Goal: Information Seeking & Learning: Learn about a topic

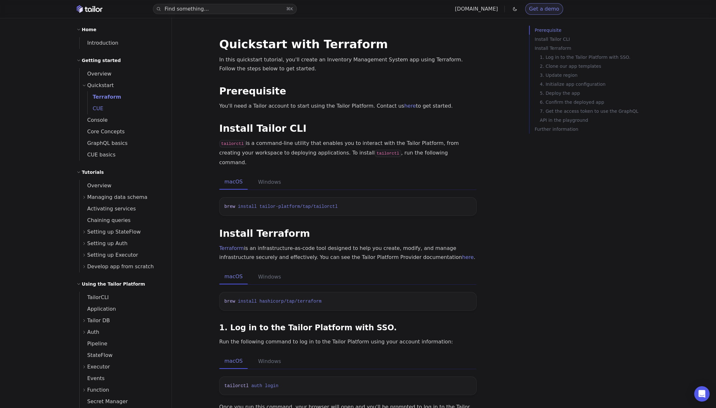
click at [105, 107] on link "CUE" at bounding box center [126, 109] width 76 height 12
click at [112, 95] on span "Terraform" at bounding box center [103, 97] width 30 height 6
click at [102, 121] on span "Console" at bounding box center [94, 120] width 28 height 6
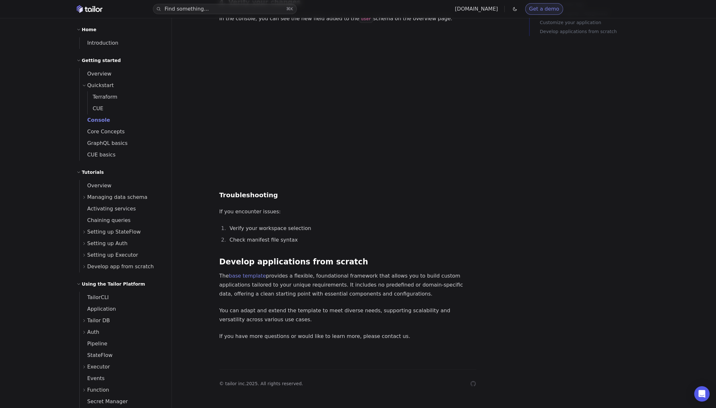
scroll to position [1245, 0]
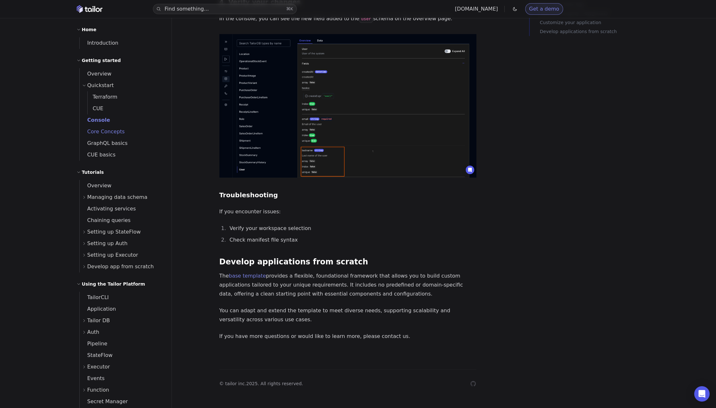
click at [97, 135] on span "Core Concepts" at bounding box center [102, 131] width 45 height 9
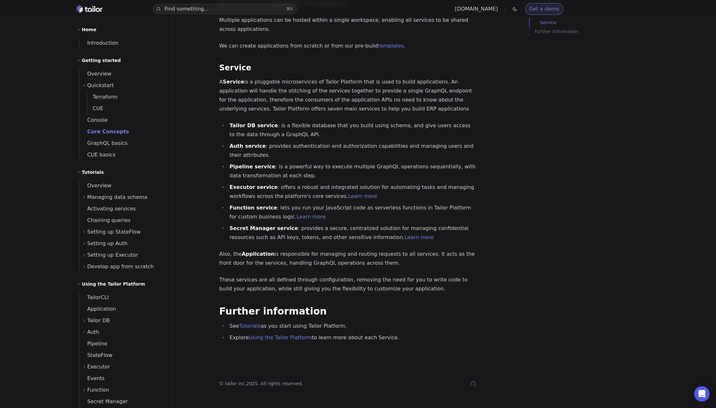
scroll to position [598, 0]
click at [104, 119] on span "Console" at bounding box center [94, 120] width 28 height 6
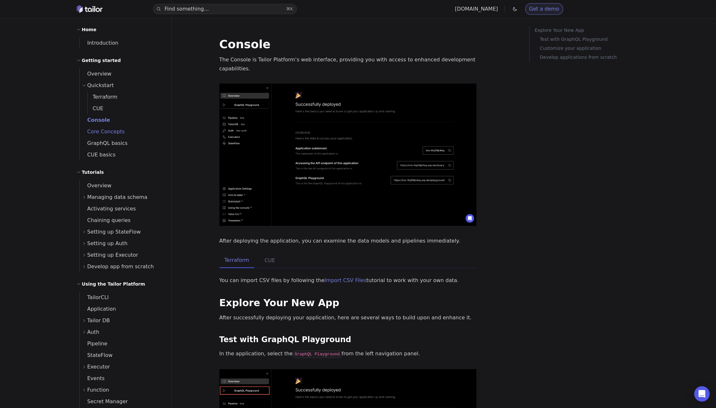
click at [109, 129] on span "Core Concepts" at bounding box center [102, 131] width 45 height 6
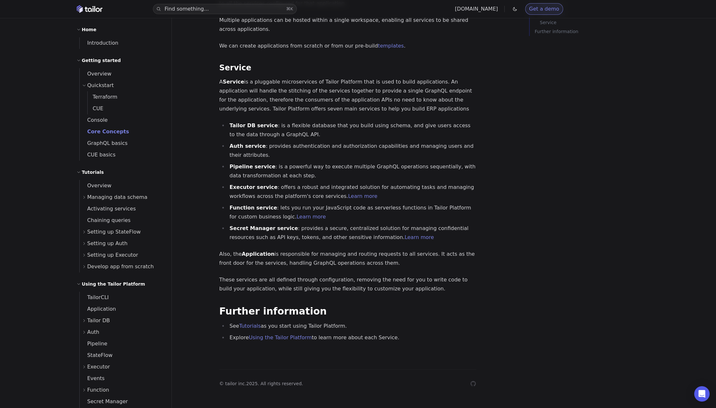
scroll to position [531, 0]
click at [118, 146] on span "GraphQL basics" at bounding box center [104, 143] width 48 height 9
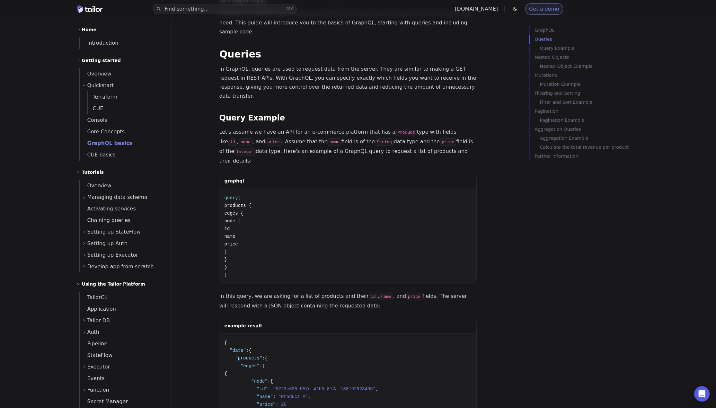
scroll to position [141, 0]
click at [459, 193] on button "Copy Copied!" at bounding box center [459, 198] width 24 height 10
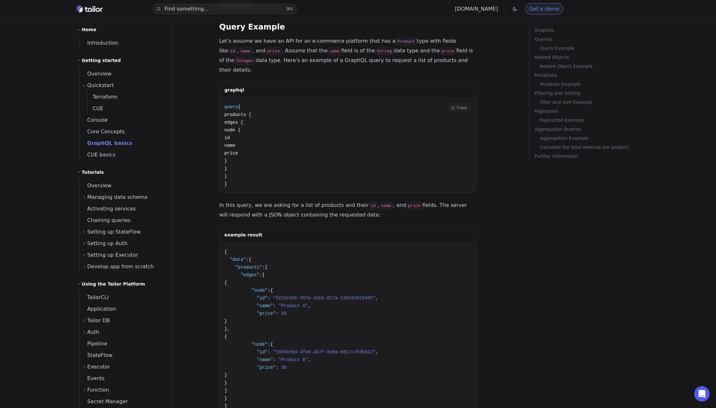
scroll to position [231, 0]
click at [257, 201] on p "In this query, we are asking for a list of products and their id , name , and p…" at bounding box center [347, 210] width 257 height 19
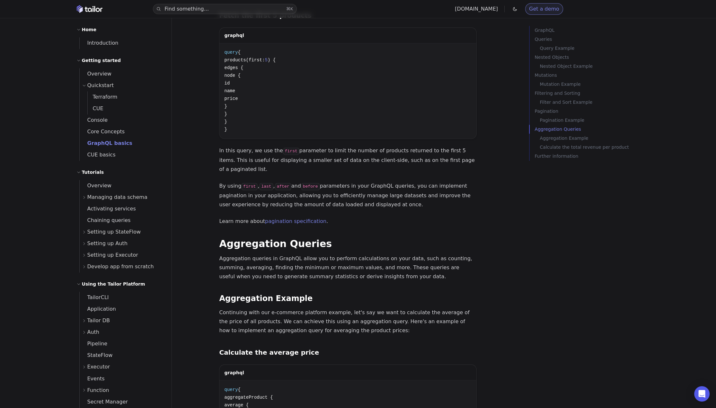
scroll to position [2852, 0]
click at [286, 254] on p "Aggregation queries in GraphQL allow you to perform calculations on your data, …" at bounding box center [347, 267] width 257 height 27
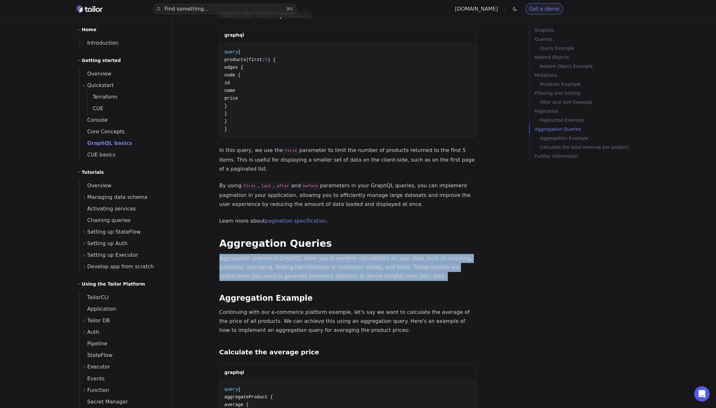
click at [278, 254] on p "Aggregation queries in GraphQL allow you to perform calculations on your data, …" at bounding box center [347, 267] width 257 height 27
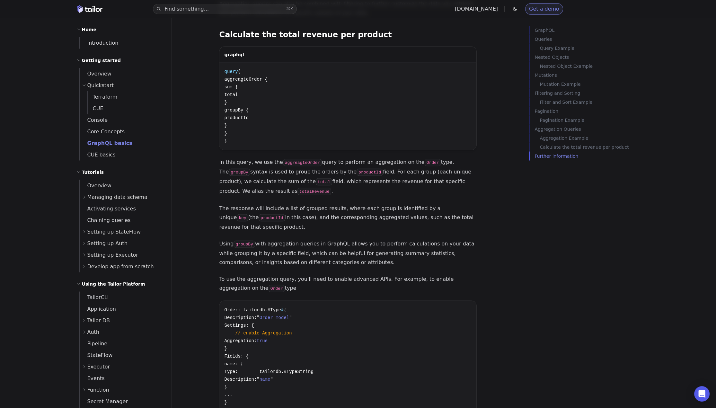
scroll to position [3369, 0]
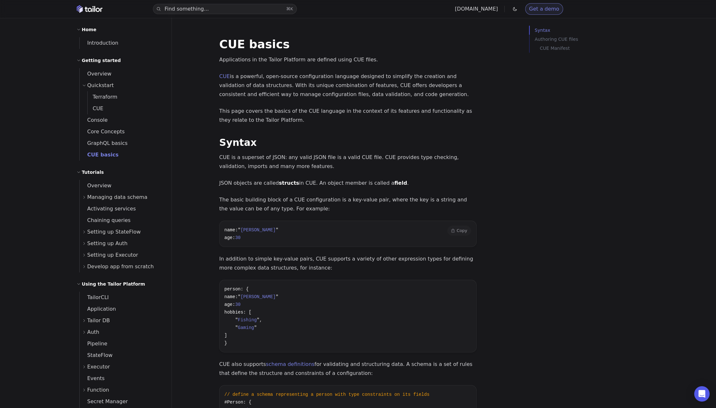
click at [313, 228] on pre "name: " John Smith " age: 30" at bounding box center [347, 234] width 257 height 26
click at [306, 64] on p "Applications in the Tailor Platform are defined using CUE files." at bounding box center [347, 59] width 257 height 9
click at [118, 97] on link "Terraform" at bounding box center [126, 97] width 76 height 12
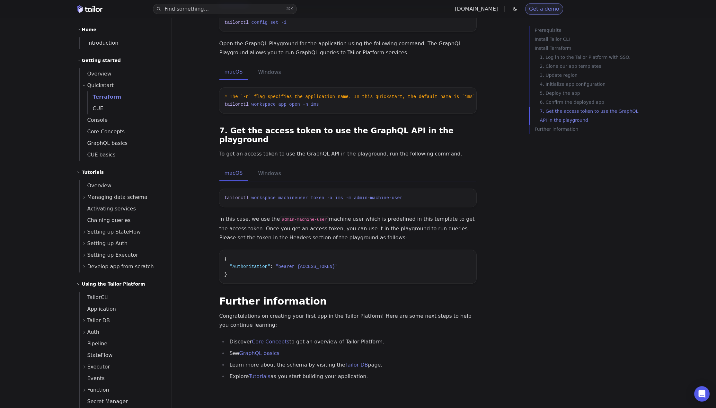
scroll to position [915, 0]
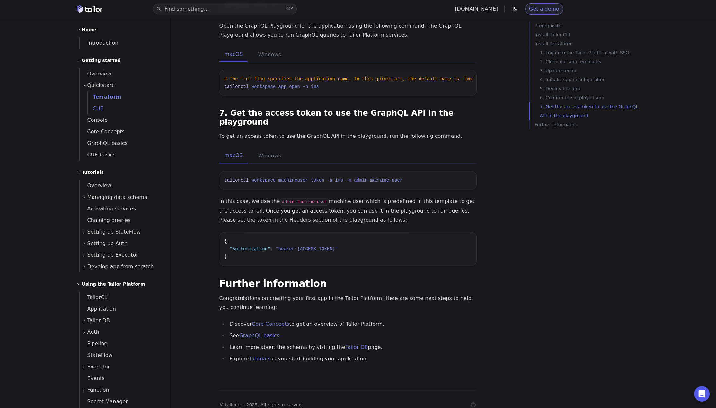
click at [114, 107] on link "CUE" at bounding box center [126, 109] width 76 height 12
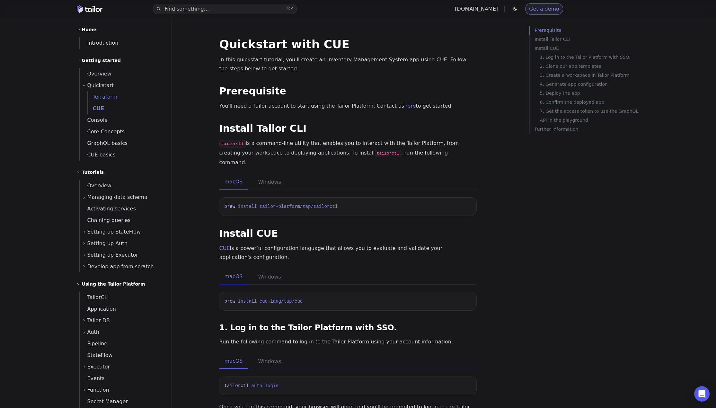
click at [109, 93] on span "Terraform" at bounding box center [103, 96] width 30 height 9
click at [99, 105] on span "CUE" at bounding box center [96, 108] width 16 height 6
click at [105, 98] on span "Terraform" at bounding box center [103, 97] width 30 height 6
click at [105, 84] on span "Quickstart" at bounding box center [100, 85] width 27 height 9
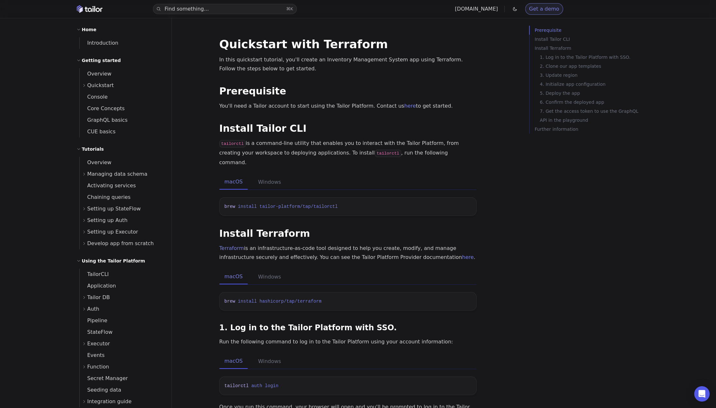
click at [106, 86] on span "Quickstart" at bounding box center [100, 85] width 27 height 9
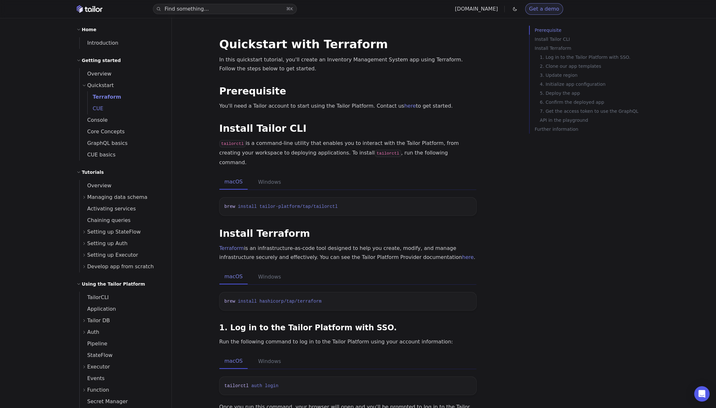
click at [104, 107] on link "CUE" at bounding box center [126, 109] width 76 height 12
click at [108, 99] on span "Terraform" at bounding box center [103, 97] width 30 height 6
click at [105, 110] on link "CUE" at bounding box center [126, 109] width 76 height 12
click at [112, 98] on span "Terraform" at bounding box center [103, 97] width 30 height 6
click at [103, 112] on link "CUE" at bounding box center [126, 109] width 76 height 12
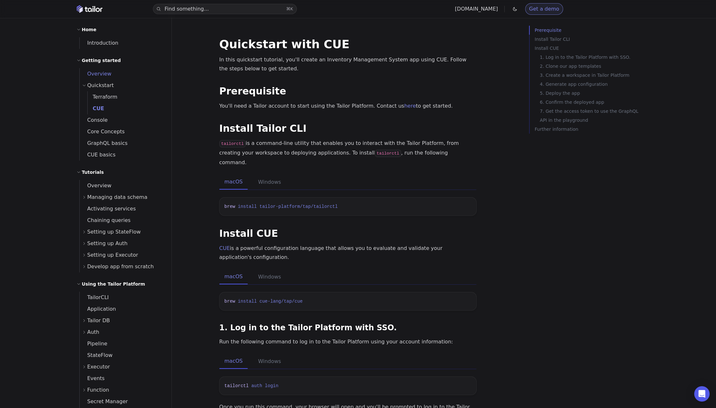
click at [106, 75] on span "Overview" at bounding box center [96, 74] width 32 height 6
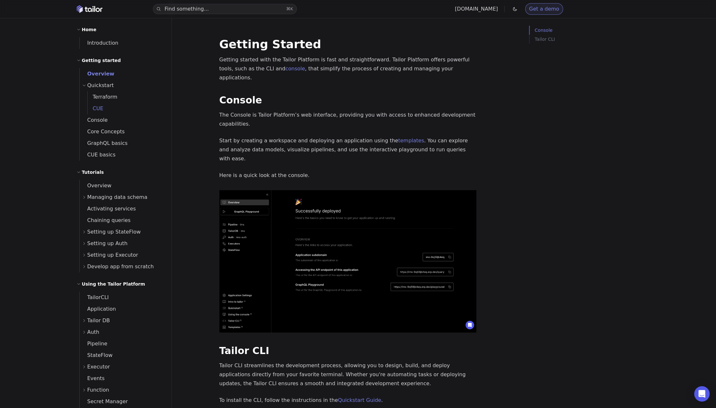
click at [109, 111] on link "CUE" at bounding box center [126, 109] width 76 height 12
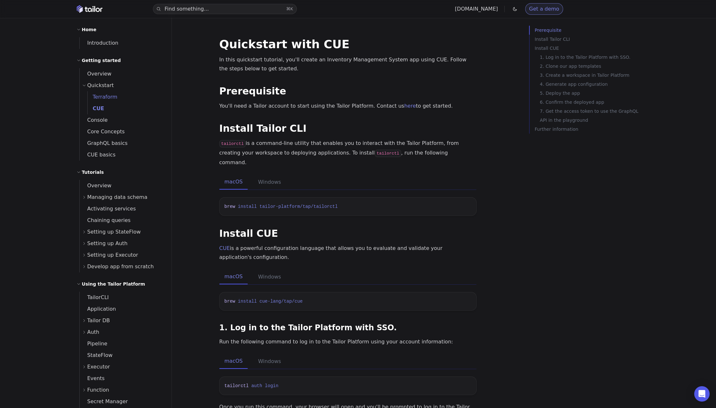
click at [114, 101] on span "Terraform" at bounding box center [103, 96] width 30 height 9
click at [104, 184] on span "Overview" at bounding box center [96, 185] width 32 height 6
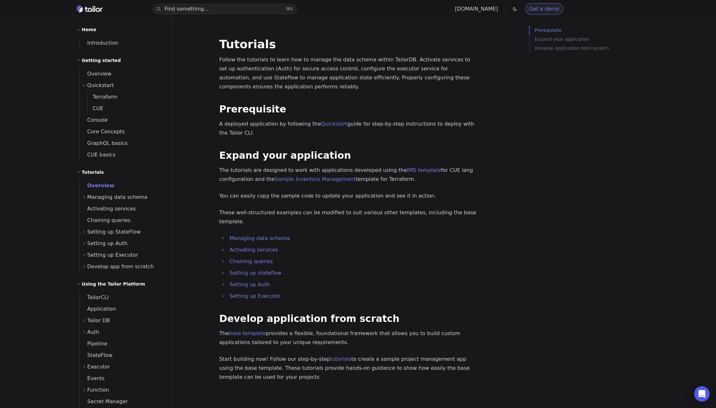
click at [279, 57] on p "Follow the tutorials to learn how to manage the data schema within TailorDB. Ac…" at bounding box center [347, 73] width 257 height 36
click at [268, 77] on p "Follow the tutorials to learn how to manage the data schema within TailorDB. Ac…" at bounding box center [347, 73] width 257 height 36
click at [99, 119] on span "Console" at bounding box center [94, 120] width 28 height 6
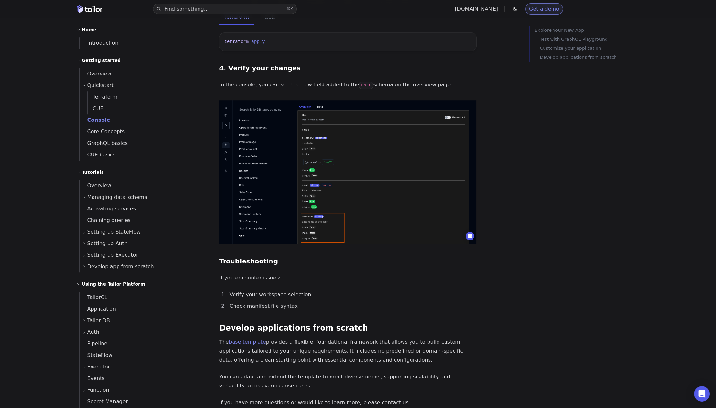
scroll to position [1185, 0]
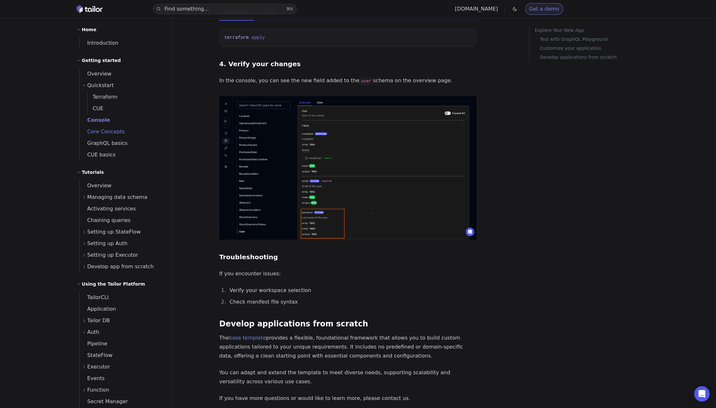
click at [104, 130] on span "Core Concepts" at bounding box center [102, 131] width 45 height 6
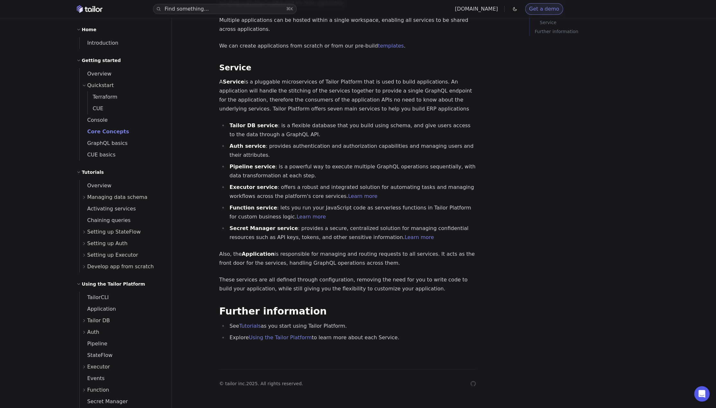
scroll to position [556, 0]
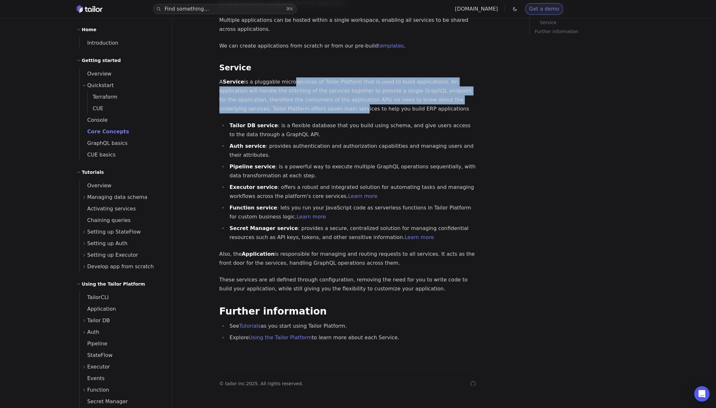
drag, startPoint x: 287, startPoint y: 123, endPoint x: 291, endPoint y: 148, distance: 25.3
click at [291, 113] on p "A Service is a pluggable microservices of Tailor Platform that is used to build…" at bounding box center [347, 95] width 257 height 36
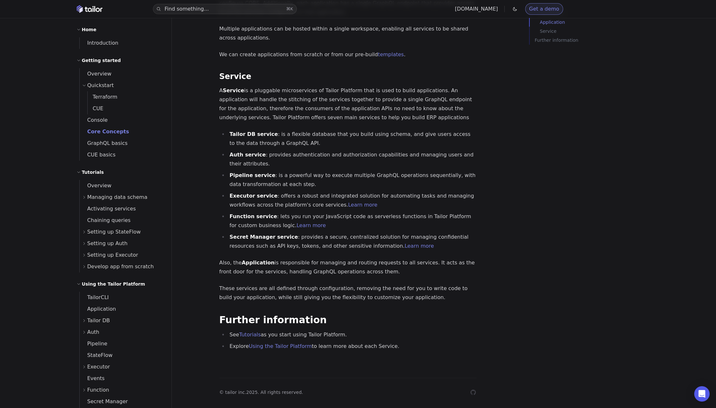
scroll to position [598, 0]
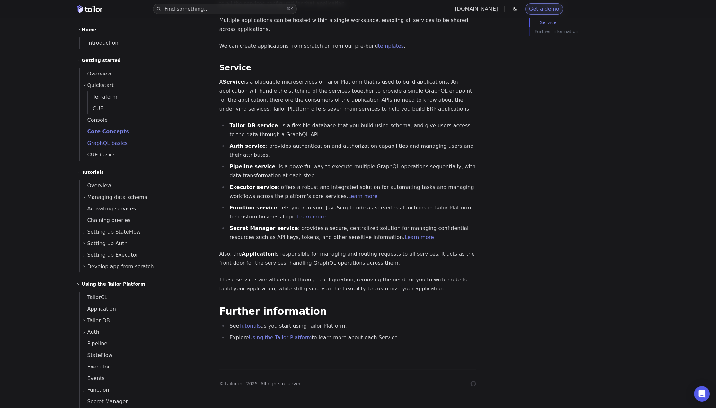
click at [106, 144] on span "GraphQL basics" at bounding box center [104, 143] width 48 height 6
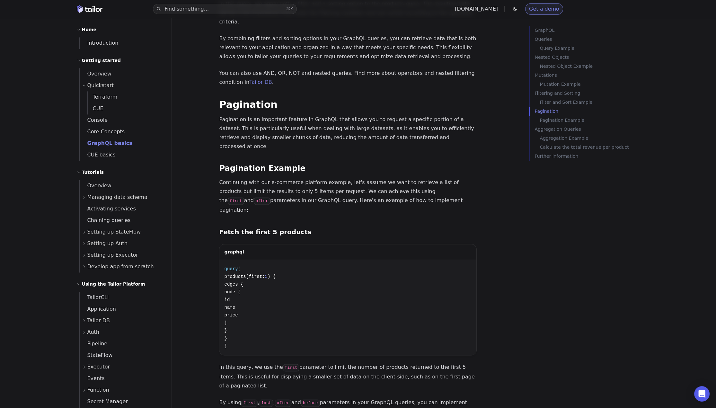
scroll to position [2614, 0]
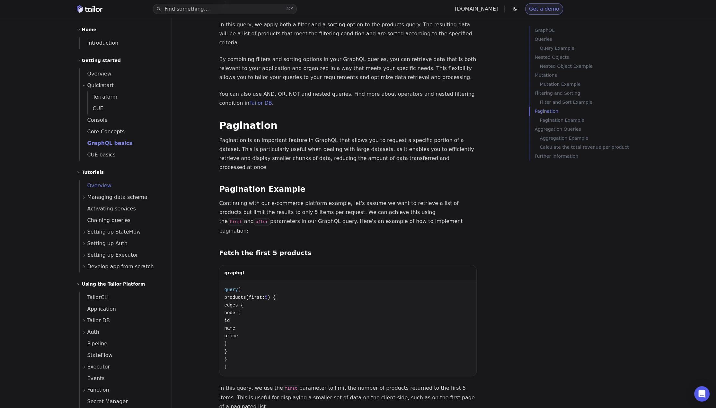
click at [104, 183] on span "Overview" at bounding box center [96, 185] width 32 height 6
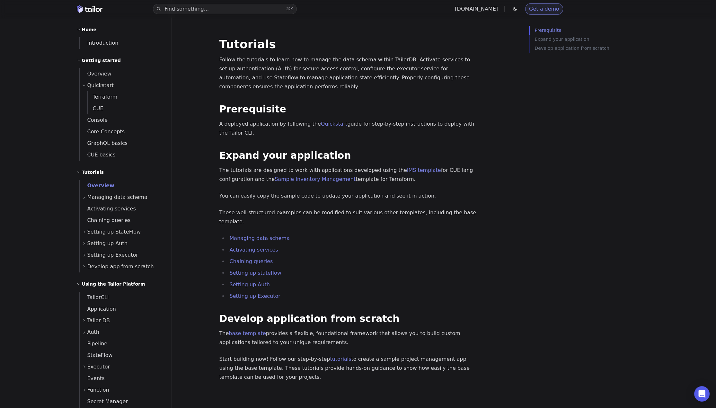
click at [341, 115] on div "Tutorials Follow the tutorials to learn how to manage the data schema within Ta…" at bounding box center [347, 210] width 257 height 343
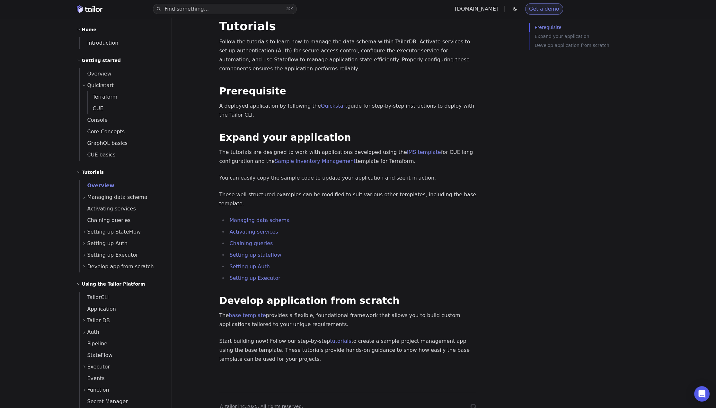
scroll to position [18, 0]
click at [348, 151] on p "The tutorials are designed to work with applications developed using the IMS te…" at bounding box center [347, 156] width 257 height 18
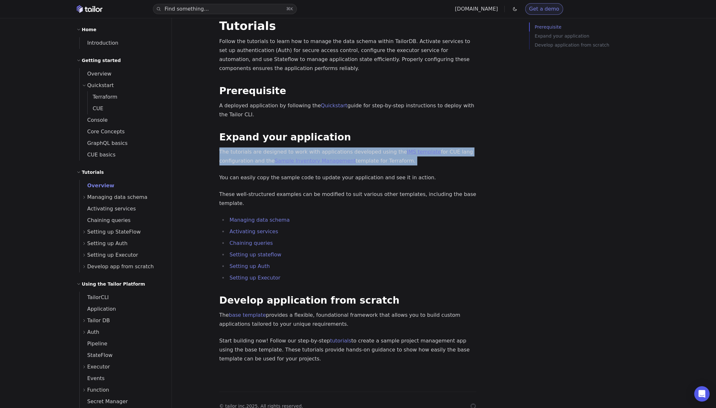
click at [363, 153] on p "The tutorials are designed to work with applications developed using the IMS te…" at bounding box center [347, 156] width 257 height 18
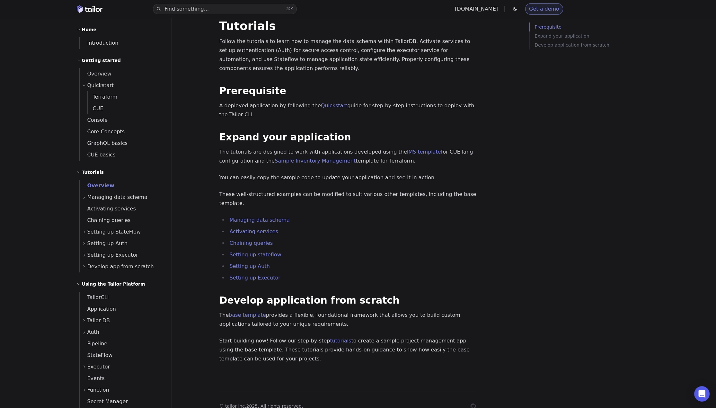
click at [297, 193] on p "These well-structured examples can be modified to suit various other templates,…" at bounding box center [347, 199] width 257 height 18
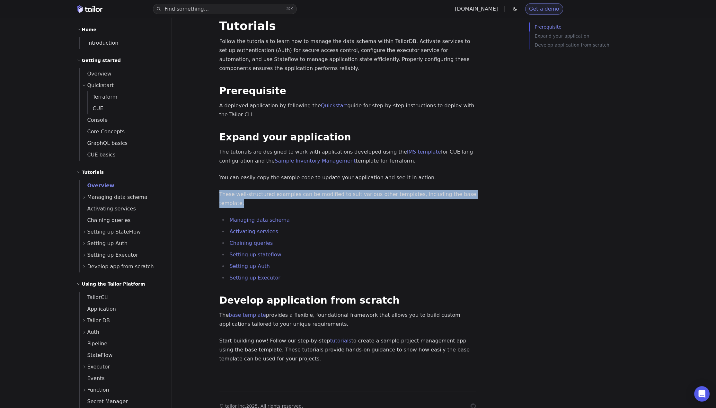
click at [330, 192] on p "These well-structured examples can be modified to suit various other templates,…" at bounding box center [347, 199] width 257 height 18
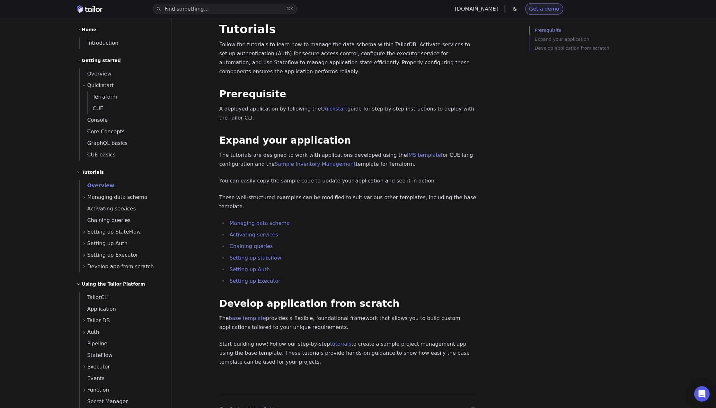
scroll to position [31, 0]
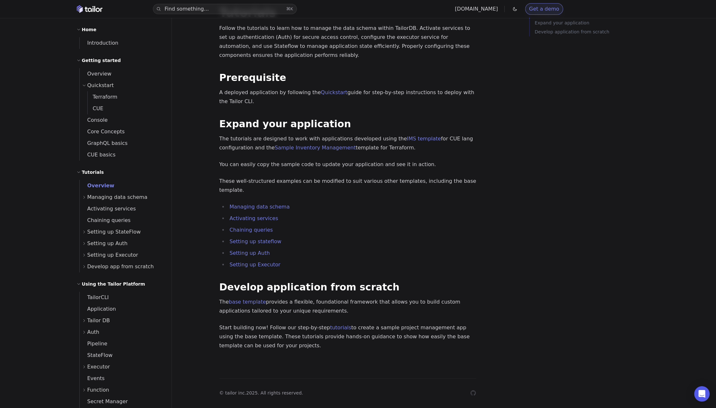
click at [567, 144] on div "Prerequisite Expand your application Develop application from scratch" at bounding box center [587, 213] width 116 height 408
click at [370, 145] on p "The tutorials are designed to work with applications developed using the IMS te…" at bounding box center [347, 143] width 257 height 18
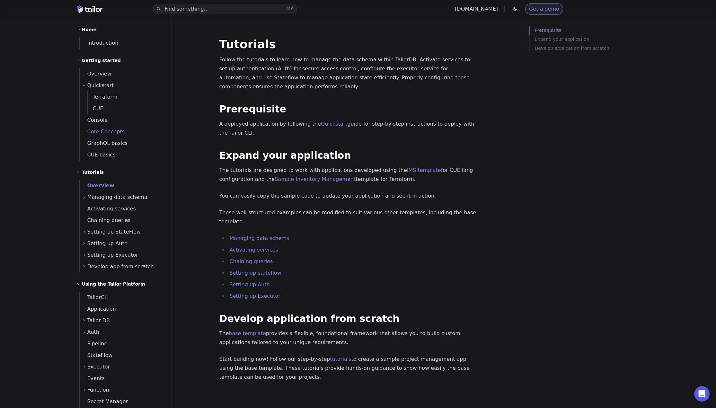
click at [120, 130] on span "Core Concepts" at bounding box center [102, 131] width 45 height 6
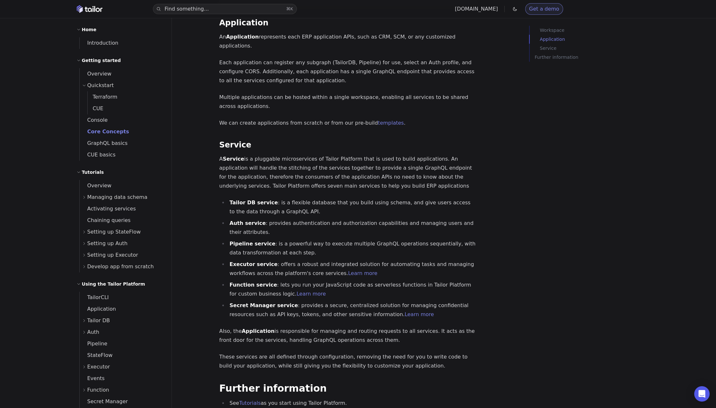
scroll to position [530, 0]
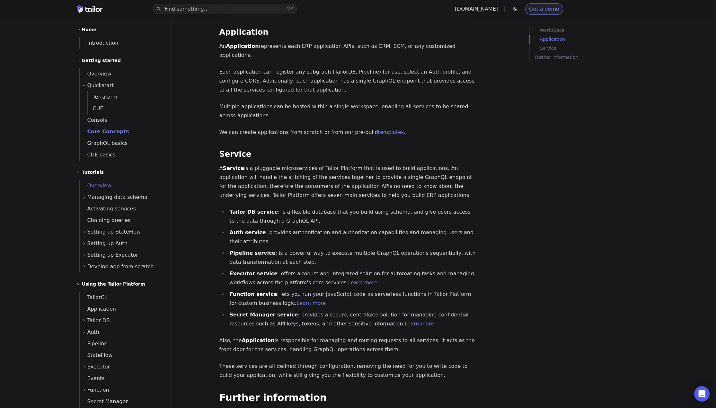
click at [103, 184] on span "Overview" at bounding box center [96, 185] width 32 height 6
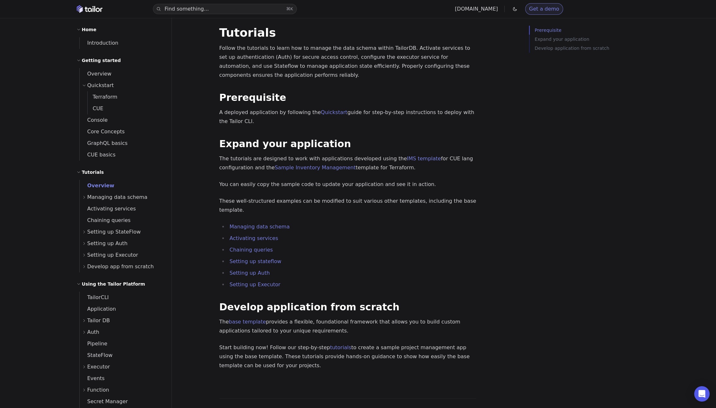
scroll to position [12, 0]
click at [266, 183] on p "You can easily copy the sample code to update your application and see it in ac…" at bounding box center [347, 183] width 257 height 9
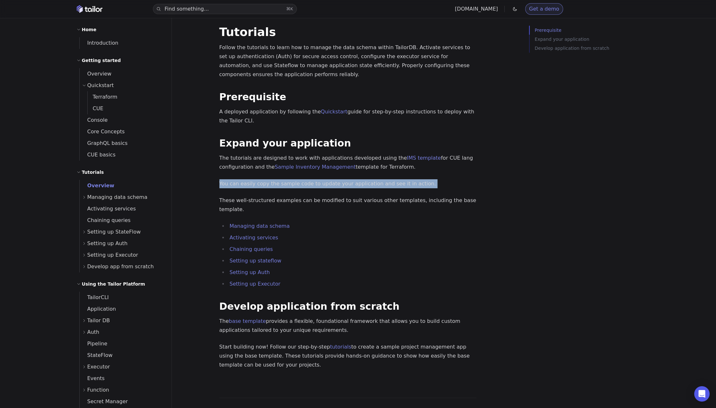
click at [300, 185] on p "You can easily copy the sample code to update your application and see it in ac…" at bounding box center [347, 183] width 257 height 9
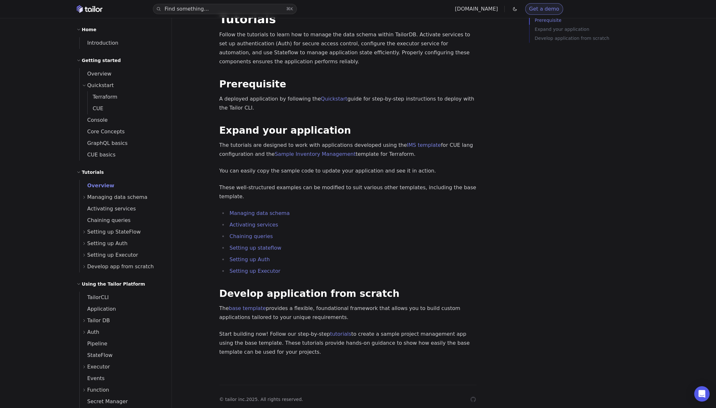
scroll to position [26, 0]
click at [336, 330] on link "tutorials" at bounding box center [340, 333] width 21 height 6
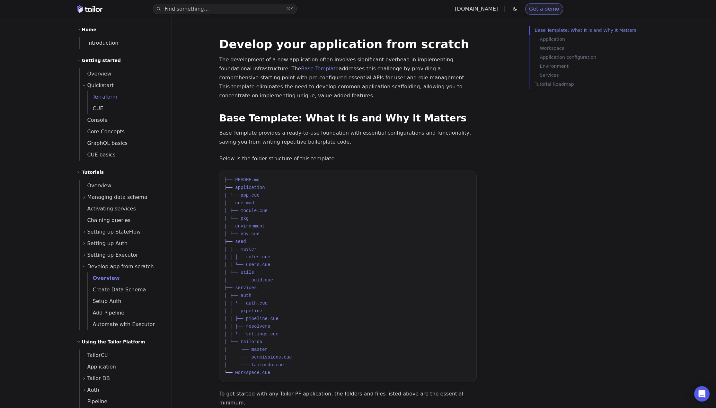
click at [108, 96] on span "Terraform" at bounding box center [103, 97] width 30 height 6
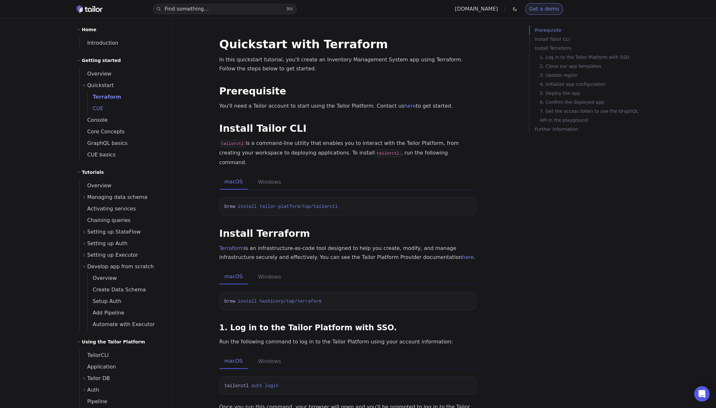
click at [102, 109] on link "CUE" at bounding box center [126, 109] width 76 height 12
click at [106, 99] on span "Terraform" at bounding box center [103, 97] width 30 height 6
click at [105, 80] on div "Quickstart" at bounding box center [123, 86] width 82 height 12
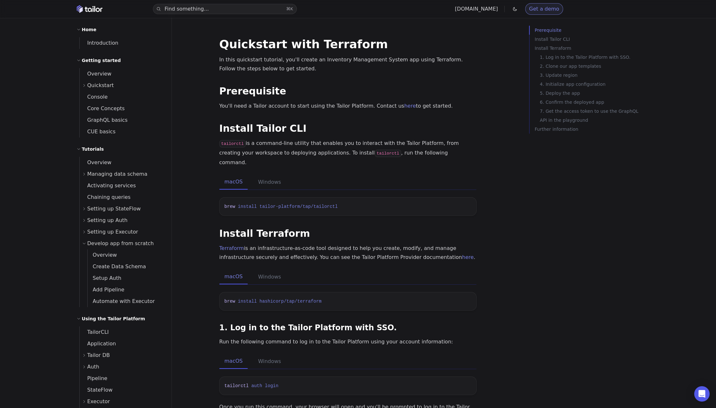
click at [105, 80] on div "Quickstart" at bounding box center [123, 86] width 82 height 12
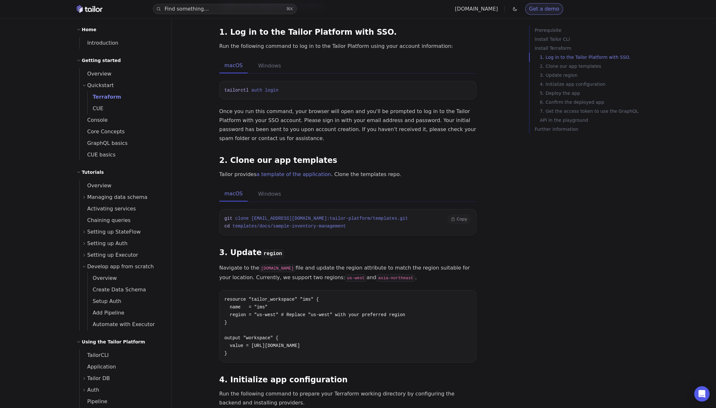
scroll to position [296, 0]
click at [102, 106] on span "CUE" at bounding box center [96, 108] width 16 height 6
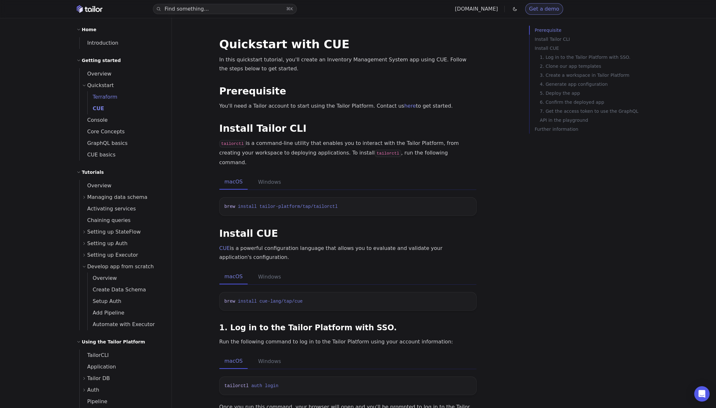
click at [104, 99] on span "Terraform" at bounding box center [103, 97] width 30 height 6
click at [104, 87] on span "Quickstart" at bounding box center [100, 85] width 27 height 9
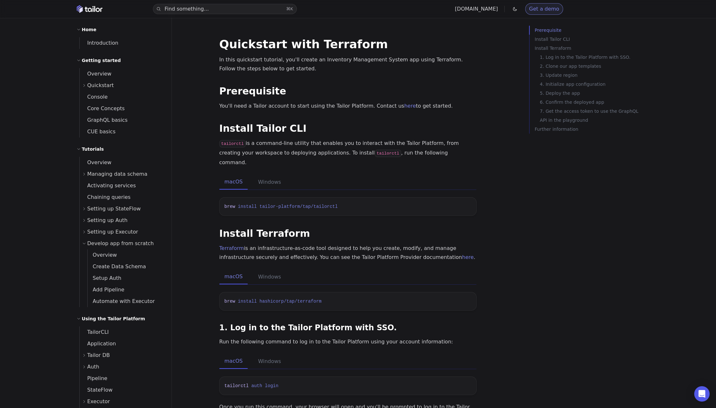
click at [104, 87] on span "Quickstart" at bounding box center [100, 85] width 27 height 9
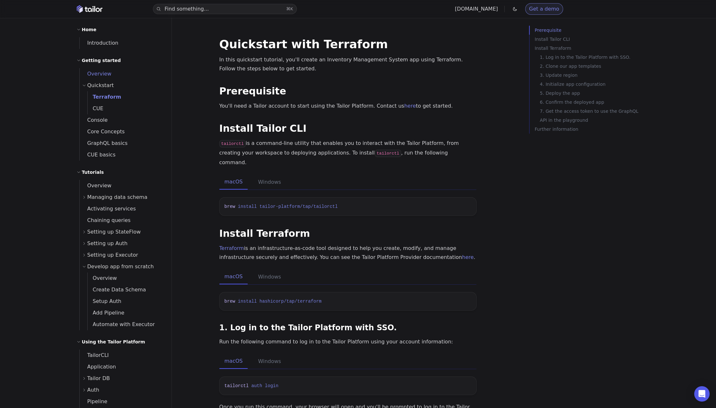
click at [101, 70] on span "Overview" at bounding box center [96, 73] width 32 height 9
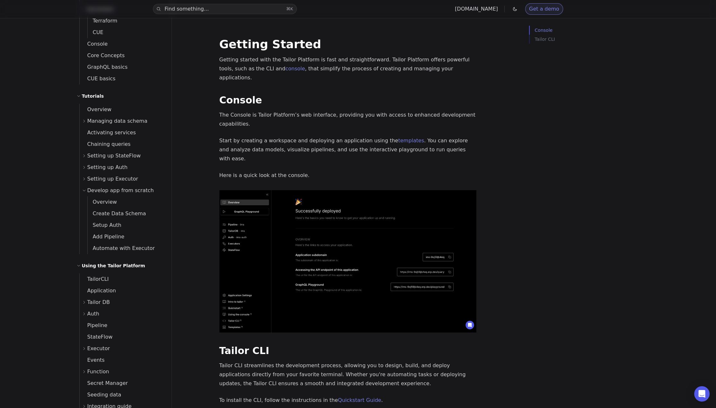
scroll to position [59, 0]
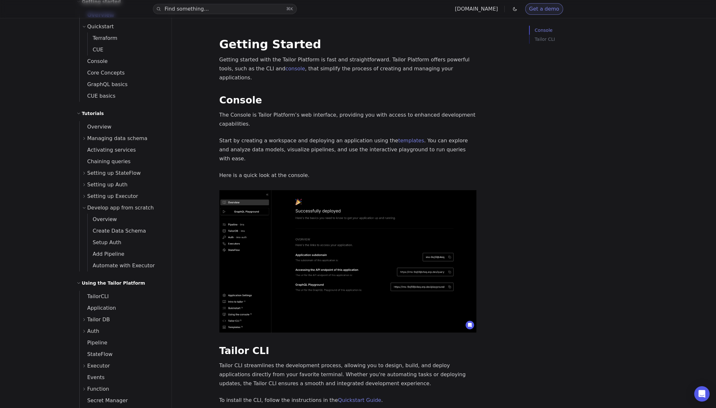
click at [125, 206] on span "Develop app from scratch" at bounding box center [120, 207] width 66 height 9
click at [104, 217] on span "Overview" at bounding box center [102, 219] width 29 height 6
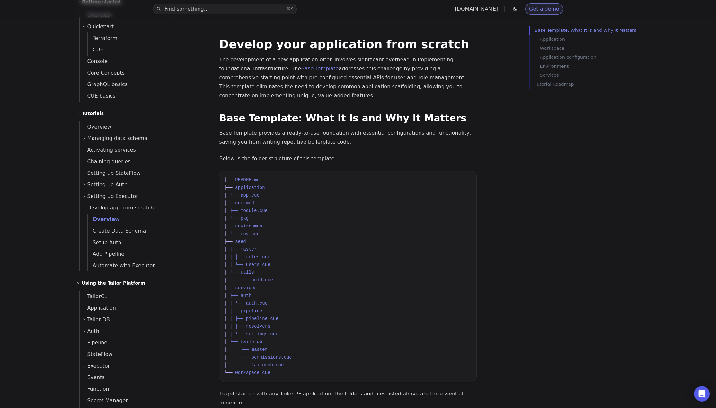
click at [328, 91] on p "The development of a new application often involves significant overhead in imp…" at bounding box center [347, 77] width 257 height 45
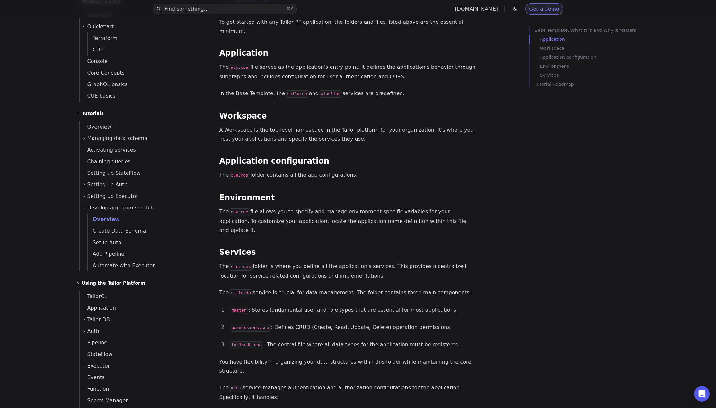
scroll to position [375, 0]
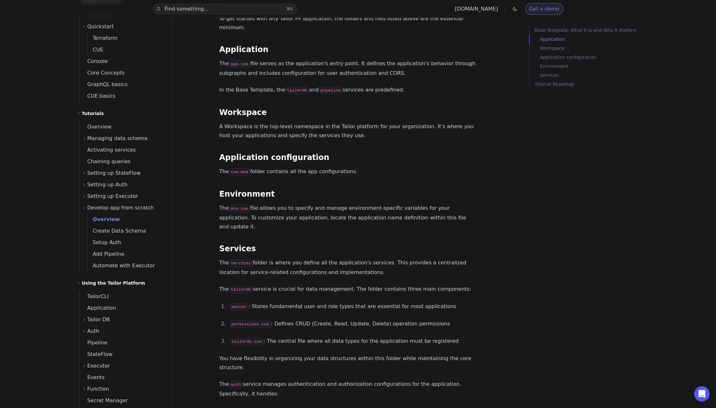
click at [116, 207] on span "Develop app from scratch" at bounding box center [120, 207] width 66 height 9
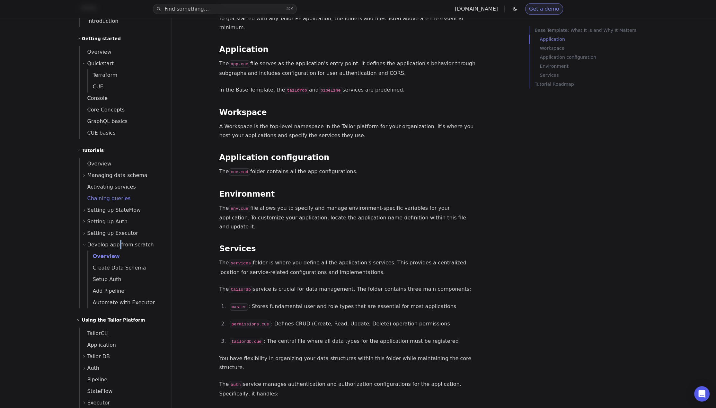
scroll to position [0, 0]
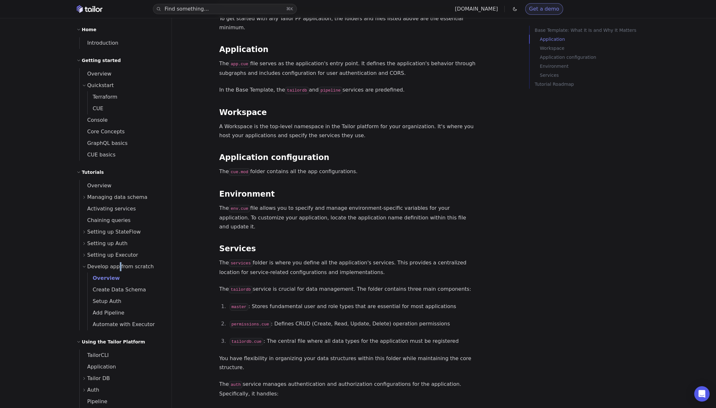
click at [120, 194] on span "Managing data schema" at bounding box center [117, 197] width 60 height 9
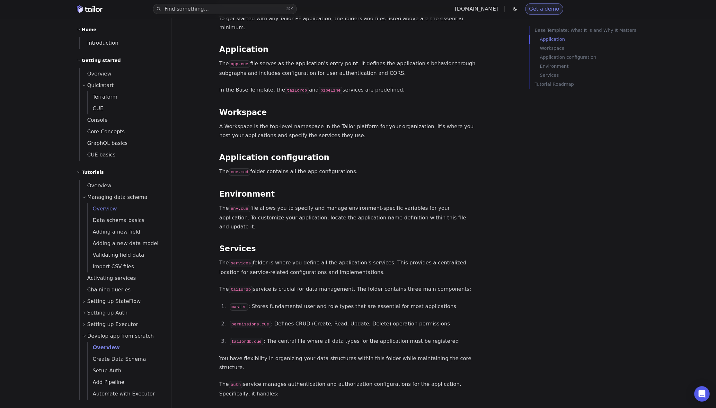
click at [112, 208] on span "Overview" at bounding box center [102, 209] width 29 height 6
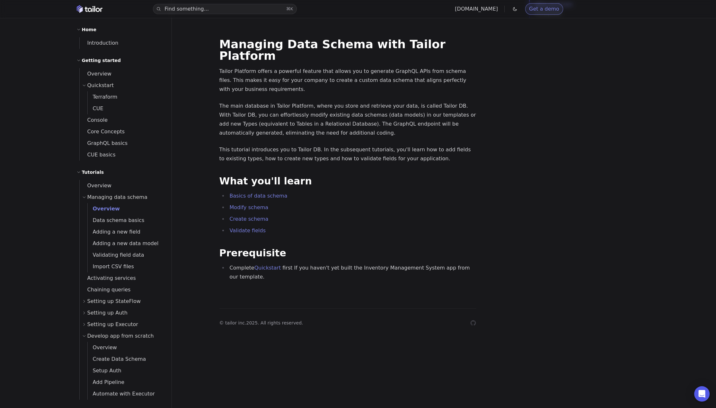
click at [385, 105] on p "The main database in Tailor Platform, where you store and retrieve your data, i…" at bounding box center [347, 119] width 257 height 36
click at [267, 77] on p "Tailor Platform offers a powerful feature that allows you to generate GraphQL A…" at bounding box center [347, 80] width 257 height 27
click at [107, 220] on span "Data schema basics" at bounding box center [116, 220] width 57 height 6
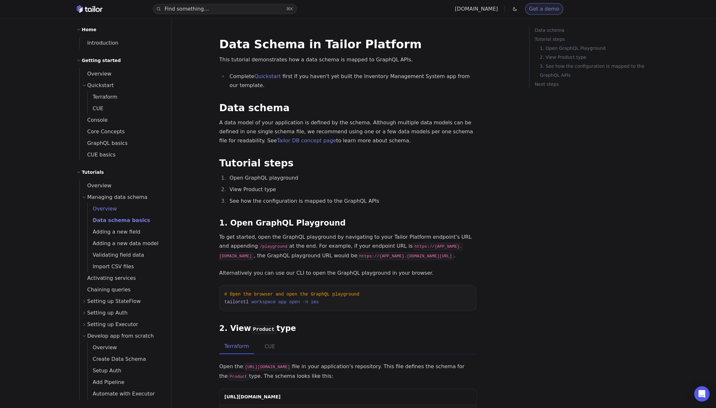
click at [106, 209] on span "Overview" at bounding box center [102, 209] width 29 height 6
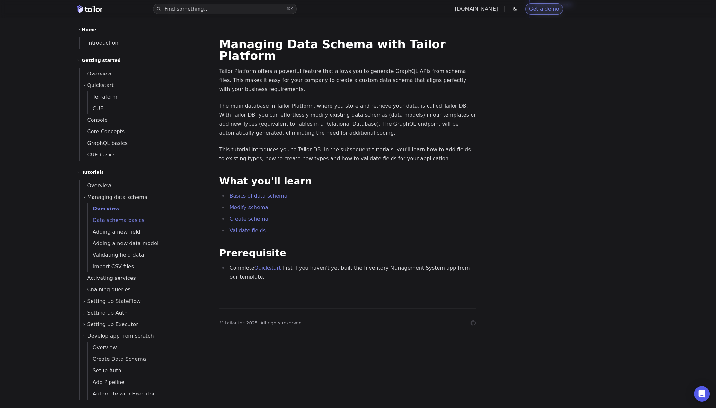
click at [110, 218] on span "Data schema basics" at bounding box center [116, 220] width 57 height 6
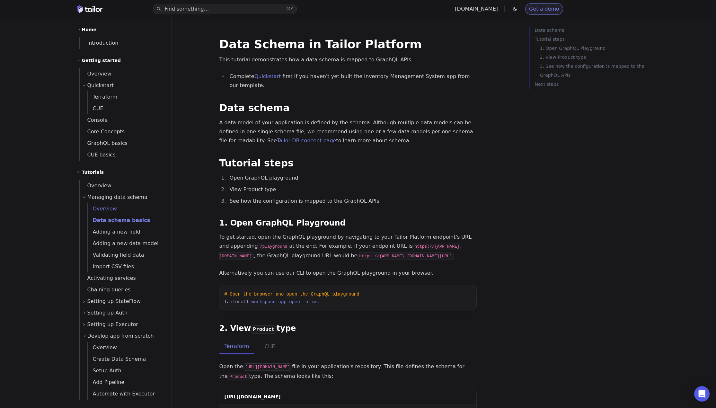
click at [110, 204] on span "Overview" at bounding box center [102, 208] width 29 height 9
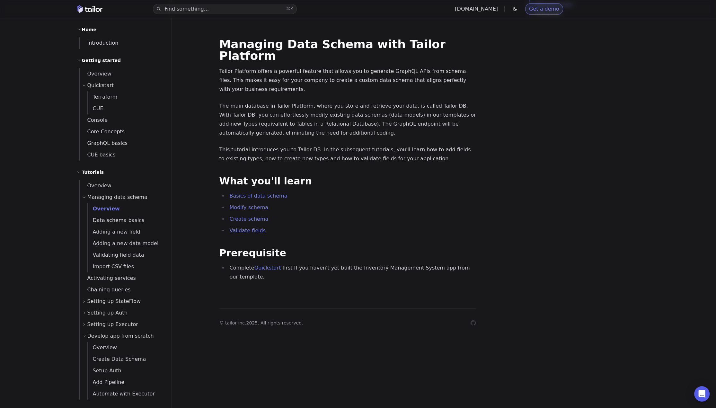
click at [110, 196] on span "Managing data schema" at bounding box center [117, 197] width 60 height 9
click at [101, 186] on span "Overview" at bounding box center [96, 185] width 32 height 6
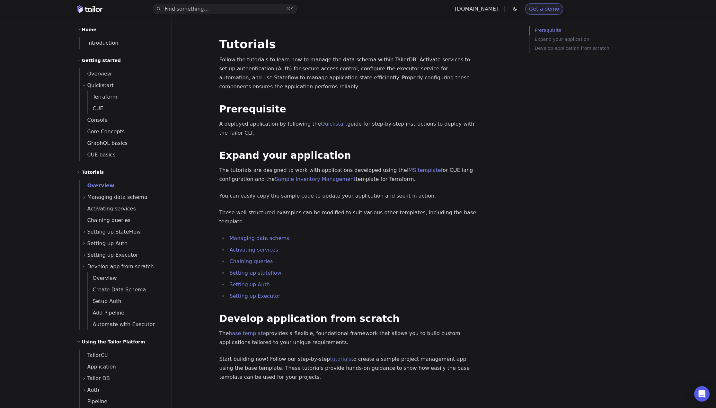
click at [330, 356] on link "tutorials" at bounding box center [340, 359] width 21 height 6
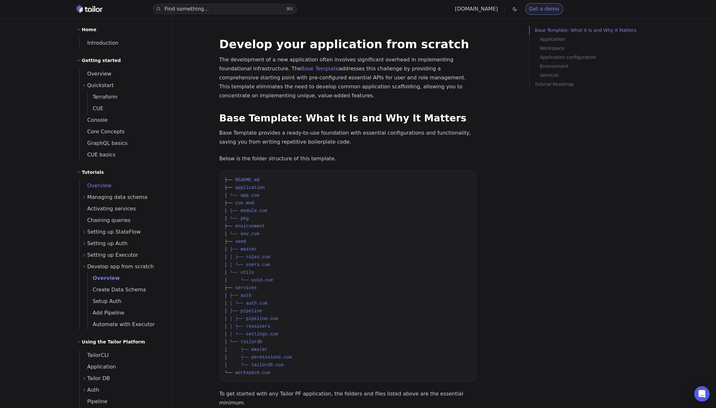
click at [109, 187] on link "Overview" at bounding box center [122, 186] width 84 height 12
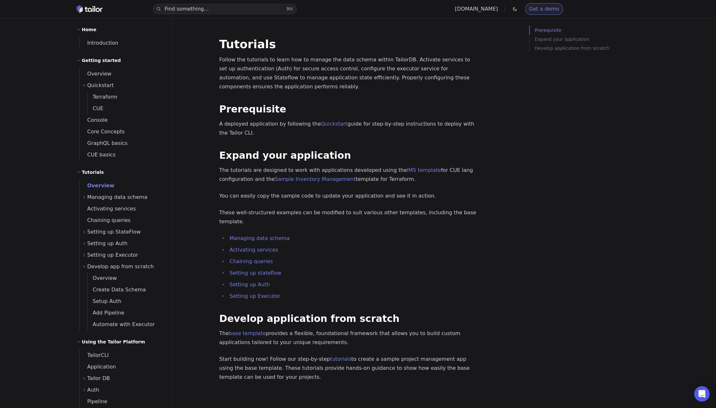
click at [113, 199] on span "Managing data schema" at bounding box center [117, 197] width 60 height 9
click at [110, 213] on span "Overview" at bounding box center [102, 208] width 29 height 9
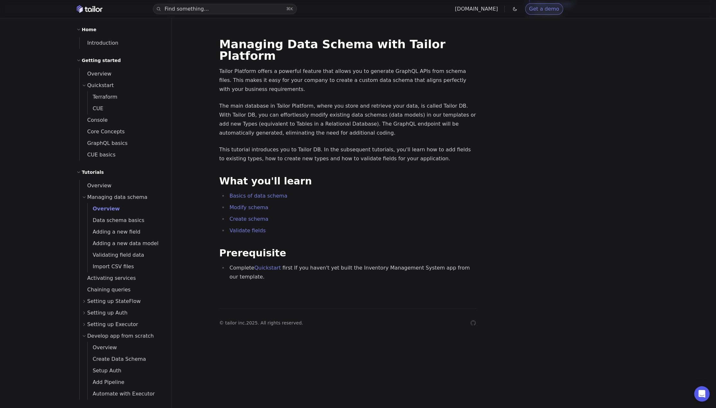
click at [338, 101] on p "The main database in Tailor Platform, where you store and retrieve your data, i…" at bounding box center [347, 119] width 257 height 36
click at [124, 220] on span "Data schema basics" at bounding box center [116, 220] width 57 height 6
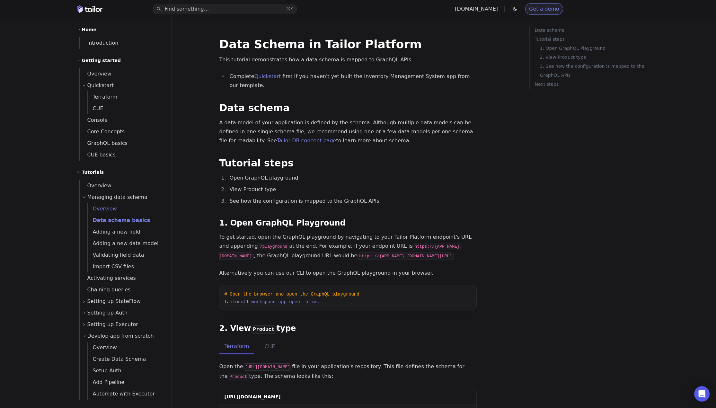
click at [107, 207] on span "Overview" at bounding box center [102, 209] width 29 height 6
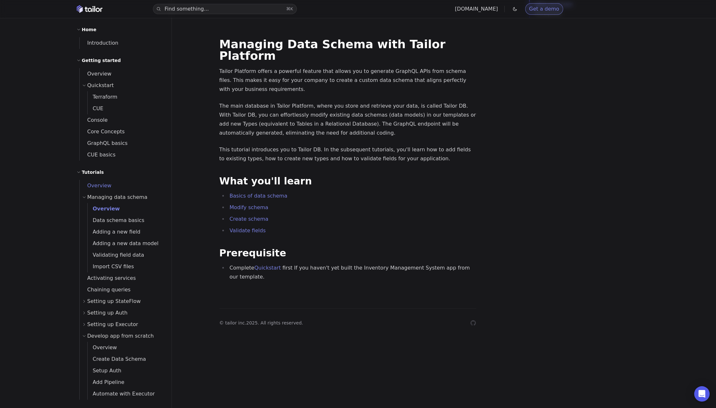
click at [102, 187] on span "Overview" at bounding box center [96, 185] width 32 height 6
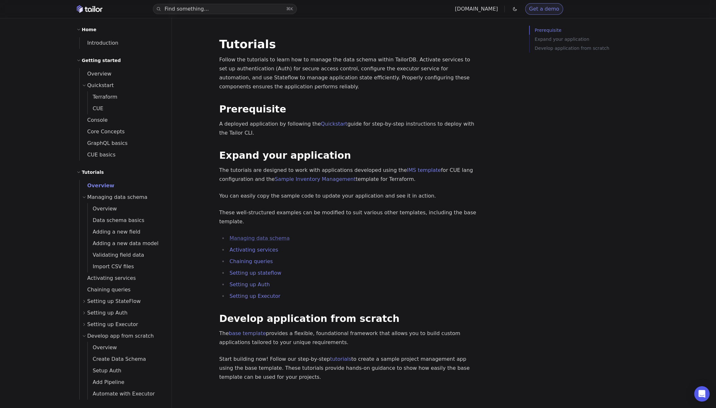
click at [271, 235] on link "Managing data schema" at bounding box center [260, 238] width 60 height 6
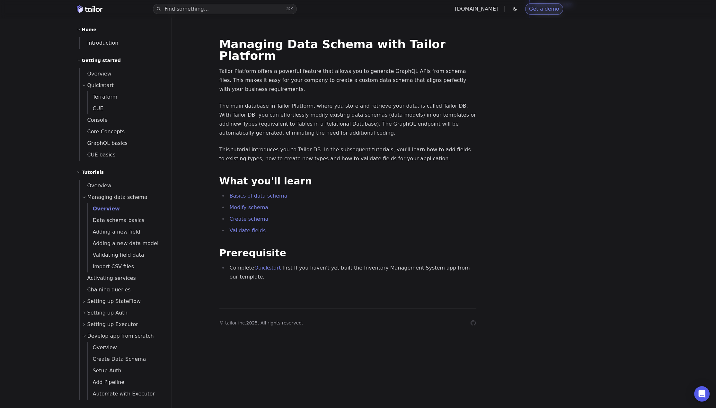
click at [332, 89] on div "Managing Data Schema with Tailor Platform Tailor Platform offers a powerful fea…" at bounding box center [347, 160] width 257 height 243
click at [105, 185] on span "Overview" at bounding box center [96, 185] width 32 height 6
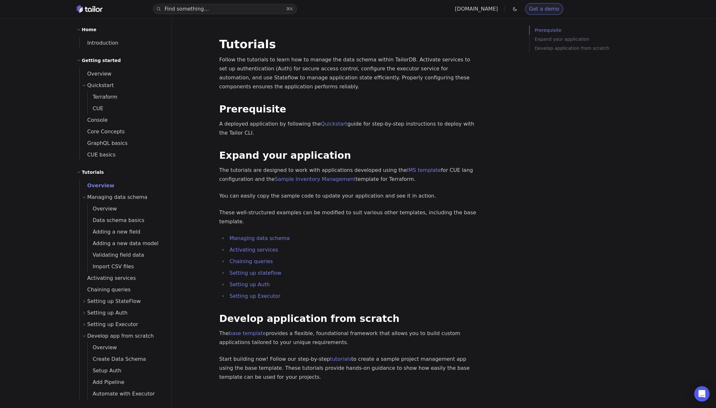
click at [331, 245] on li "Activating services" at bounding box center [352, 249] width 249 height 9
click at [275, 124] on p "A deployed application by following the Quickstart guide for step-by-step instr…" at bounding box center [347, 128] width 257 height 18
click at [96, 84] on span "Quickstart" at bounding box center [100, 85] width 27 height 9
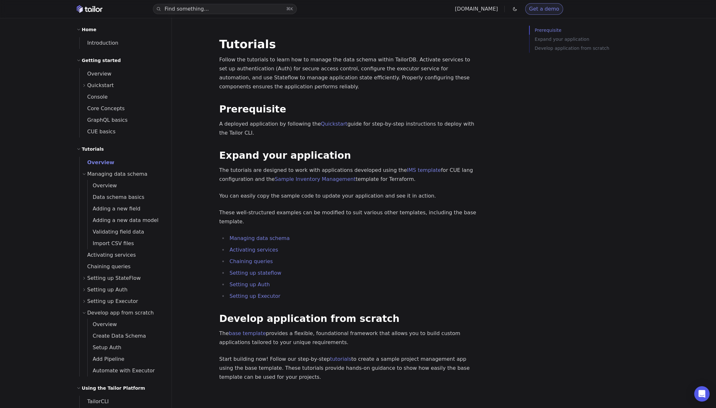
click at [96, 84] on span "Quickstart" at bounding box center [100, 85] width 27 height 9
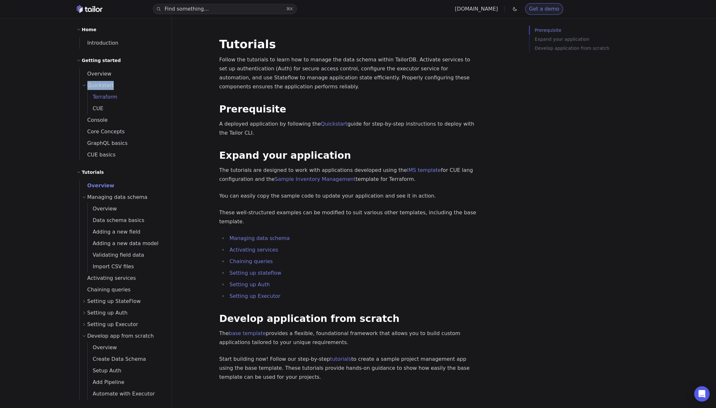
click at [100, 101] on span "Terraform" at bounding box center [103, 96] width 30 height 9
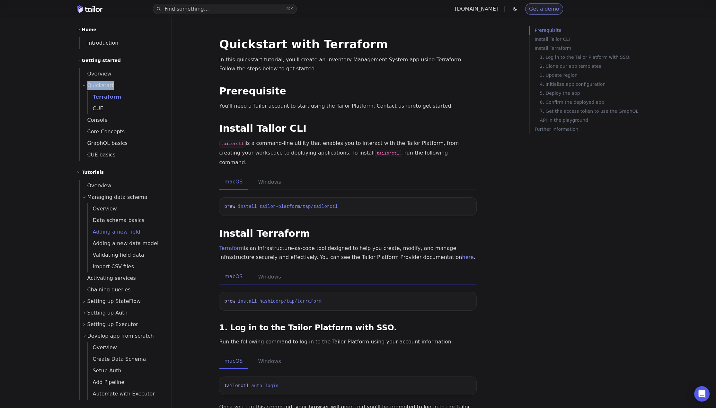
click at [125, 232] on span "Adding a new field" at bounding box center [114, 232] width 53 height 6
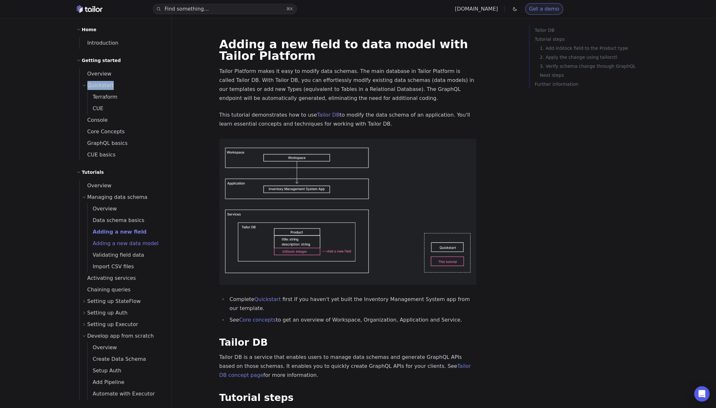
click at [127, 242] on span "Adding a new data model" at bounding box center [123, 243] width 71 height 6
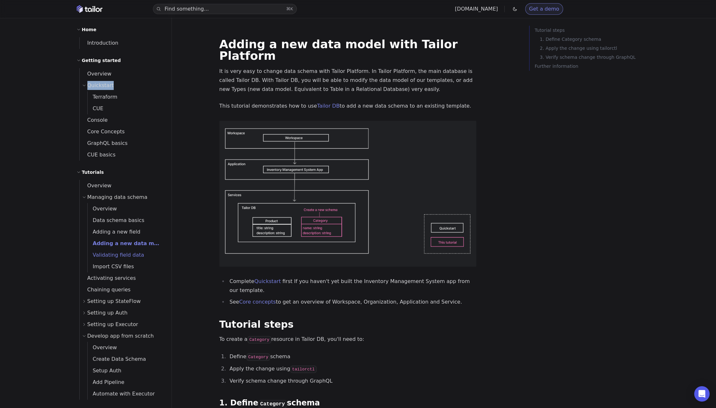
click at [128, 256] on span "Validating field data" at bounding box center [116, 255] width 57 height 6
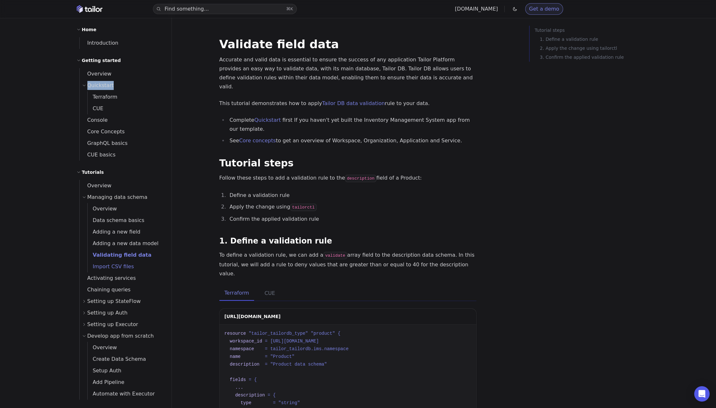
click at [128, 270] on span "Import CSV files" at bounding box center [111, 266] width 46 height 9
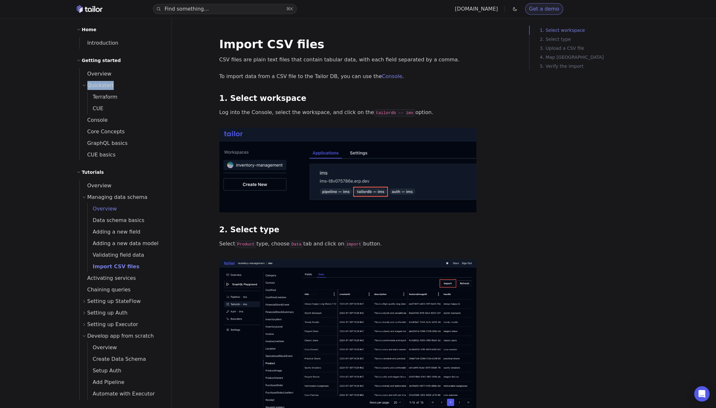
click at [105, 208] on span "Overview" at bounding box center [102, 209] width 29 height 6
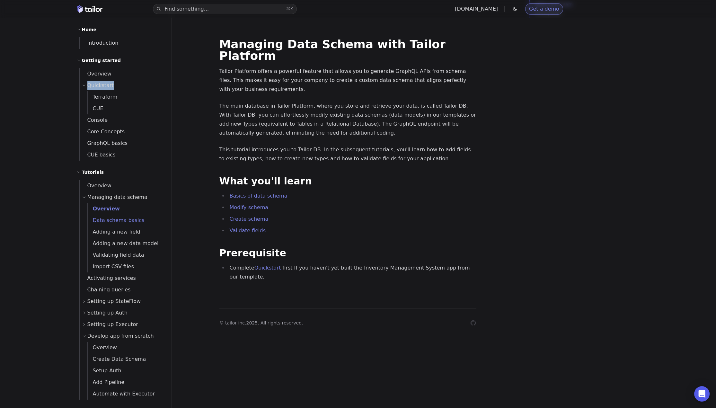
click at [107, 220] on span "Data schema basics" at bounding box center [116, 220] width 57 height 6
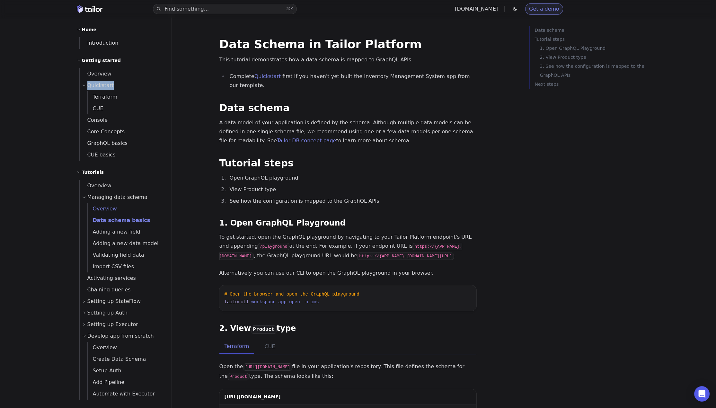
click at [107, 206] on span "Overview" at bounding box center [102, 209] width 29 height 6
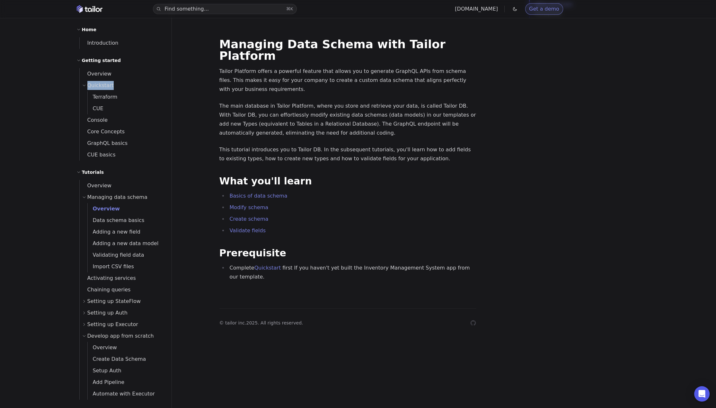
click at [204, 84] on div "Find something... ⌘ K tailor.tech Get a demo API Documentation Support Home Int…" at bounding box center [358, 204] width 578 height 408
click at [109, 185] on link "Overview" at bounding box center [122, 186] width 84 height 12
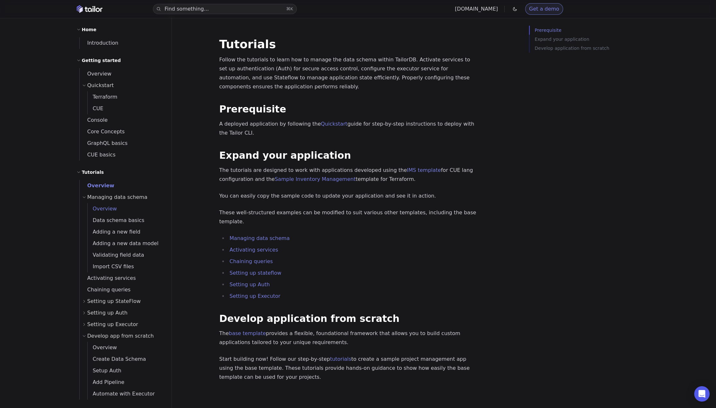
click at [109, 203] on link "Overview" at bounding box center [126, 209] width 76 height 12
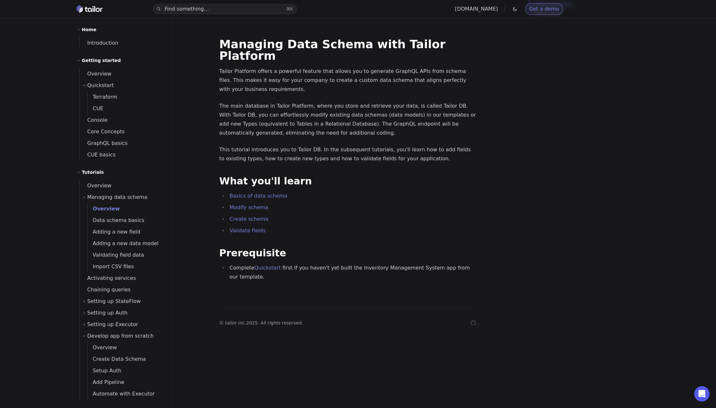
click at [277, 67] on p "Tailor Platform offers a powerful feature that allows you to generate GraphQL A…" at bounding box center [347, 80] width 257 height 27
click at [338, 127] on div "Managing Data Schema with Tailor Platform Tailor Platform offers a powerful fea…" at bounding box center [347, 160] width 257 height 243
click at [319, 107] on p "The main database in Tailor Platform, where you store and retrieve your data, i…" at bounding box center [347, 119] width 257 height 36
click at [261, 107] on p "The main database in Tailor Platform, where you store and retrieve your data, i…" at bounding box center [347, 119] width 257 height 36
click at [100, 108] on span "CUE" at bounding box center [96, 108] width 16 height 6
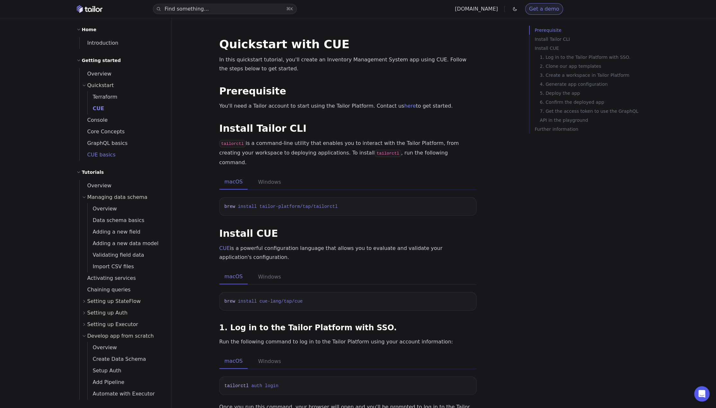
click at [108, 156] on span "CUE basics" at bounding box center [98, 155] width 36 height 6
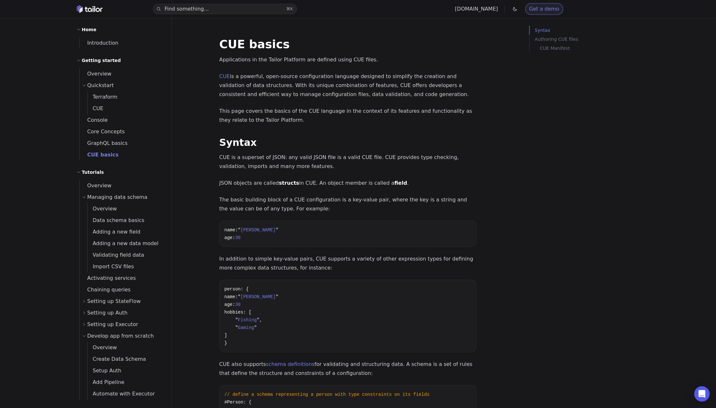
click at [301, 73] on p "CUE is a powerful, open-source configuration language designed to simplify the …" at bounding box center [347, 85] width 257 height 27
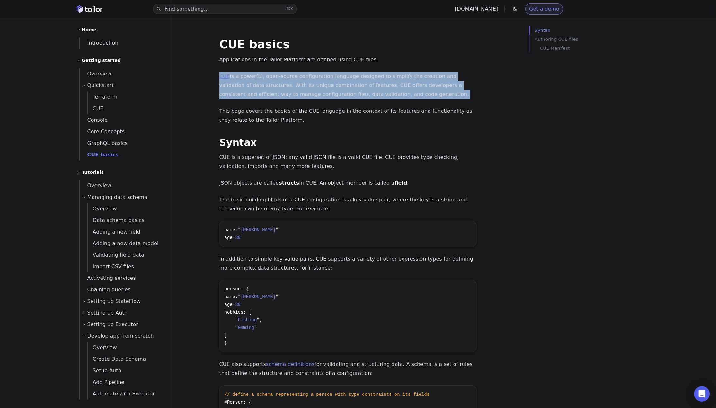
click at [305, 94] on p "CUE is a powerful, open-source configuration language designed to simplify the …" at bounding box center [347, 85] width 257 height 27
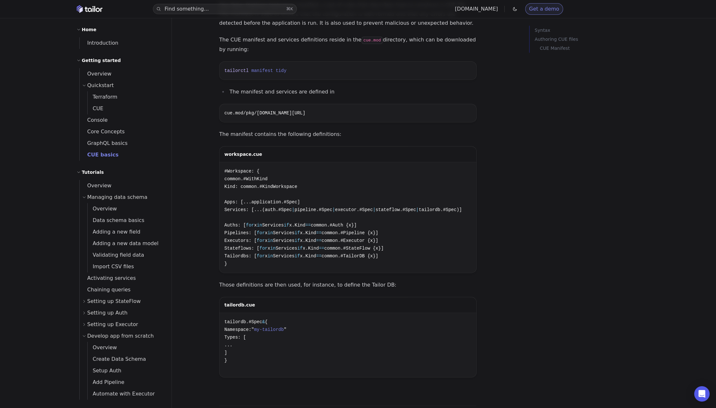
scroll to position [697, 0]
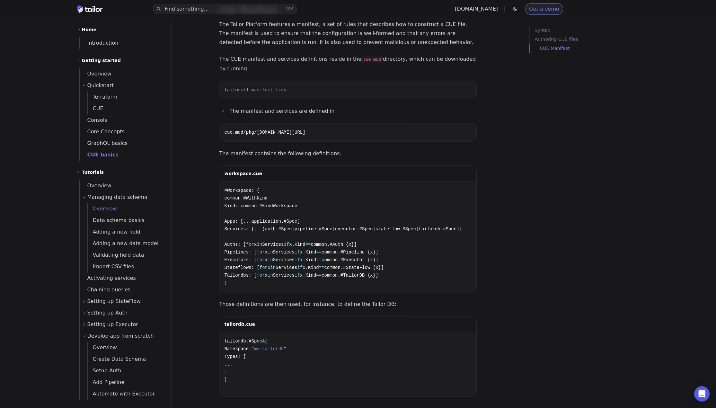
click at [107, 209] on span "Overview" at bounding box center [102, 209] width 29 height 6
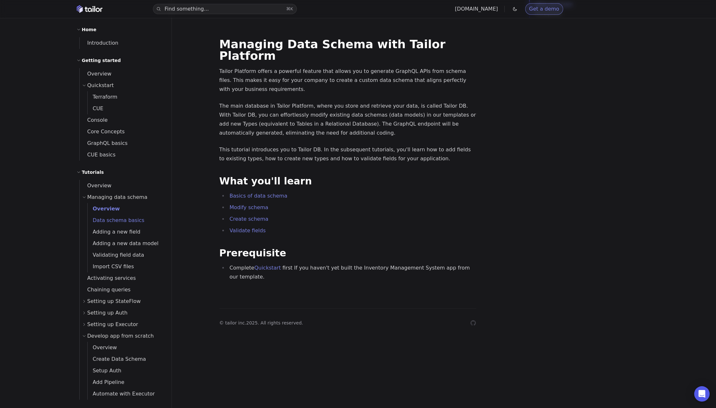
click at [112, 220] on span "Data schema basics" at bounding box center [116, 220] width 57 height 6
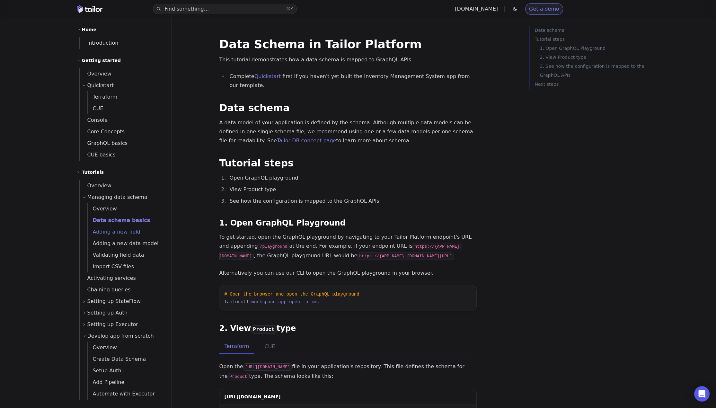
click at [119, 232] on span "Adding a new field" at bounding box center [114, 232] width 53 height 6
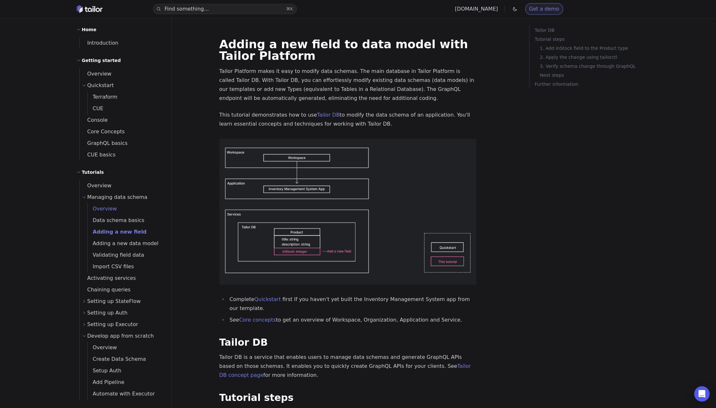
click at [106, 210] on span "Overview" at bounding box center [102, 209] width 29 height 6
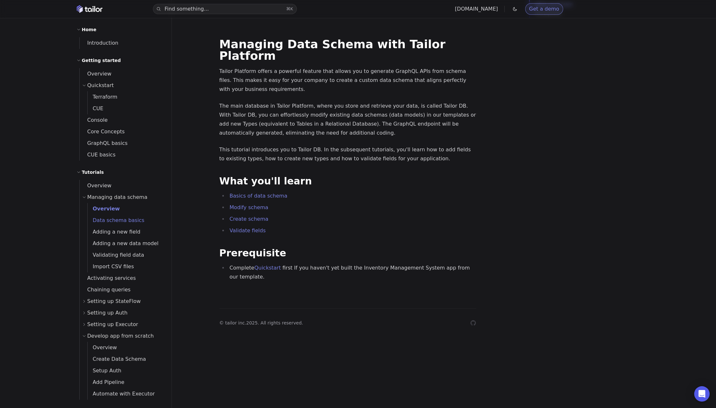
click at [118, 221] on span "Data schema basics" at bounding box center [116, 220] width 57 height 6
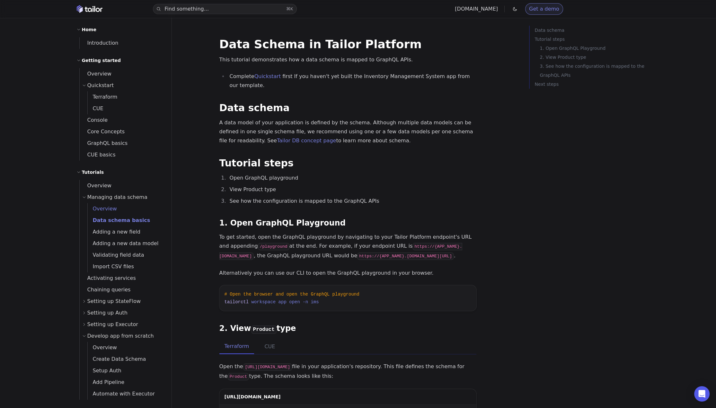
click at [109, 211] on span "Overview" at bounding box center [102, 209] width 29 height 6
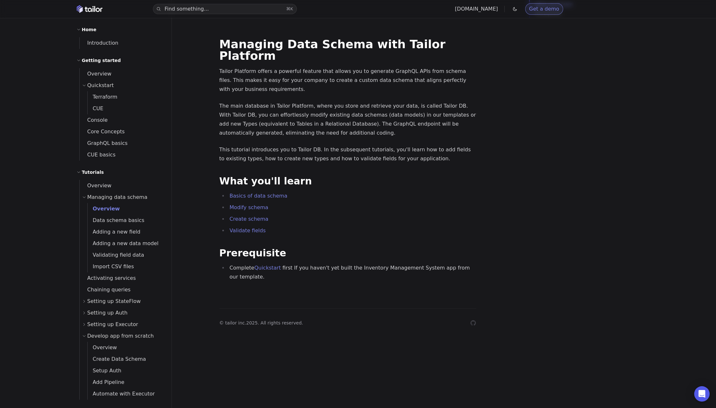
click at [101, 196] on span "Managing data schema" at bounding box center [117, 197] width 60 height 9
click at [106, 196] on span "Managing data schema" at bounding box center [117, 197] width 60 height 9
click at [273, 193] on link "Basics of data schema" at bounding box center [259, 196] width 58 height 6
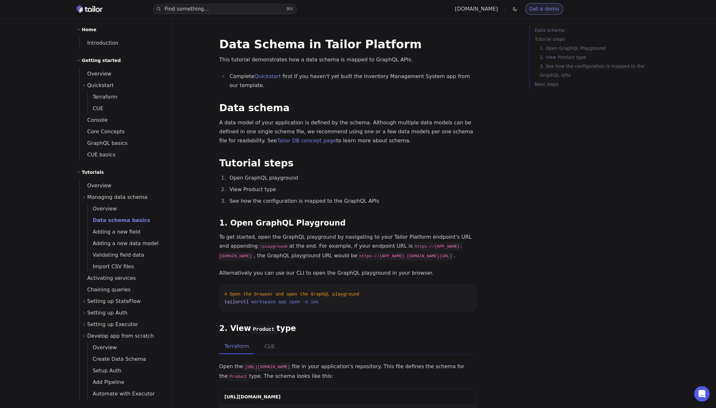
click at [455, 159] on h2 "Tutorial steps" at bounding box center [347, 163] width 257 height 10
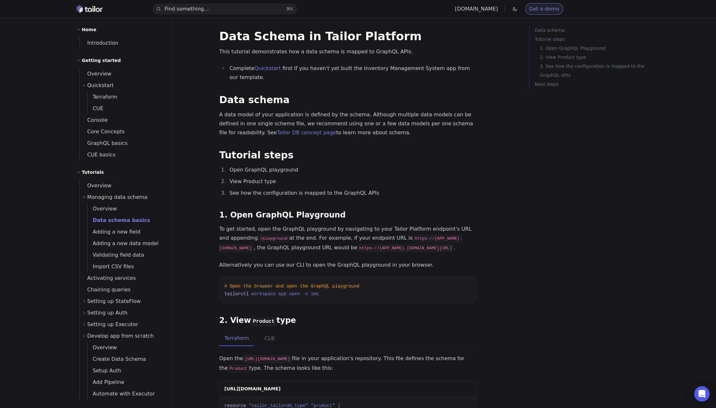
scroll to position [15, 0]
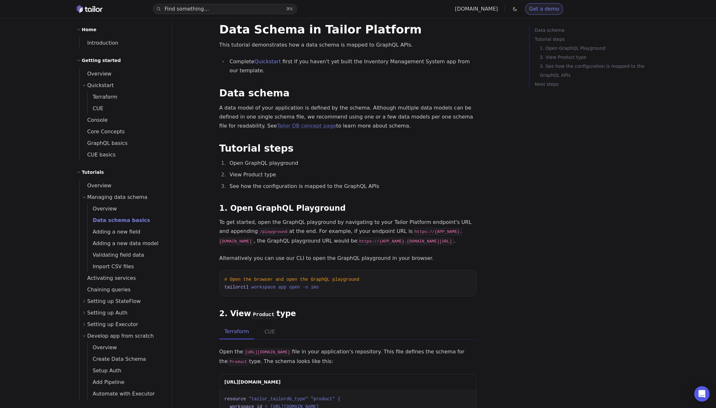
click at [277, 127] on link "Tailor DB concept page" at bounding box center [306, 126] width 59 height 6
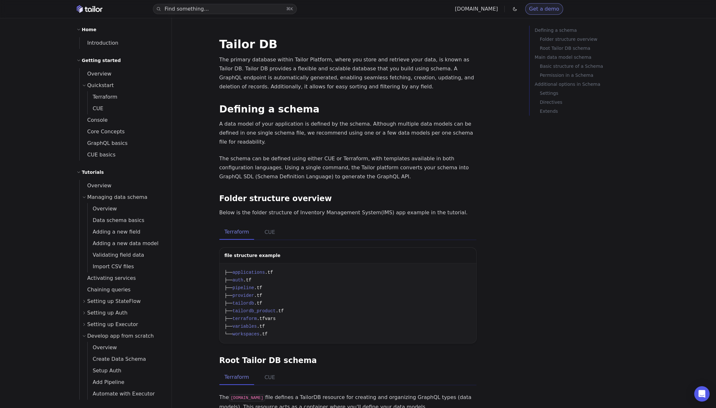
click at [317, 65] on p "The primary database within Tailor Platform, where you store and retrieve your …" at bounding box center [347, 73] width 257 height 36
click at [282, 57] on p "The primary database within Tailor Platform, where you store and retrieve your …" at bounding box center [347, 73] width 257 height 36
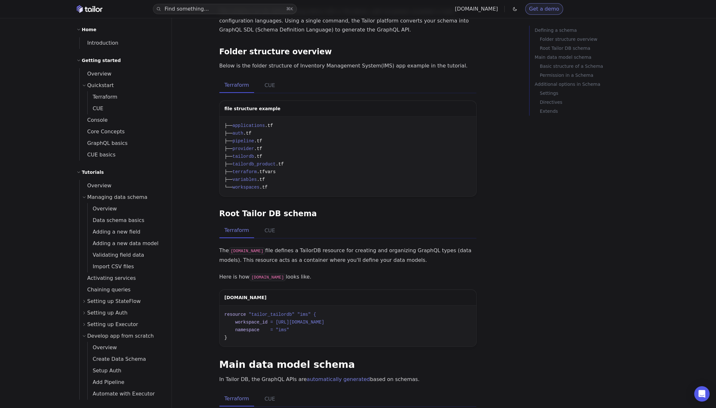
scroll to position [152, 0]
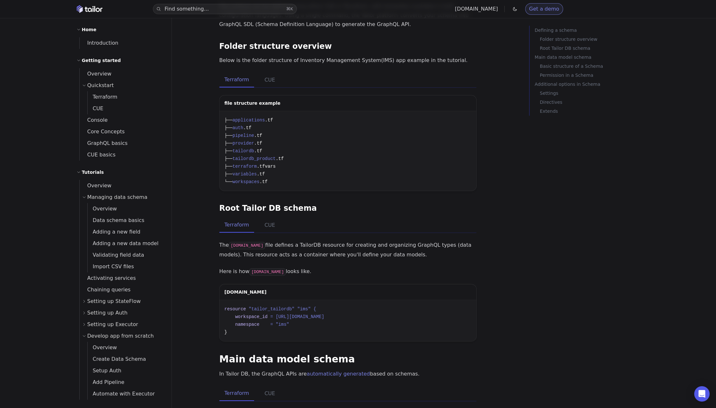
click at [318, 56] on p "Below is the folder structure of Inventory Management System(IMS) app example i…" at bounding box center [347, 60] width 257 height 9
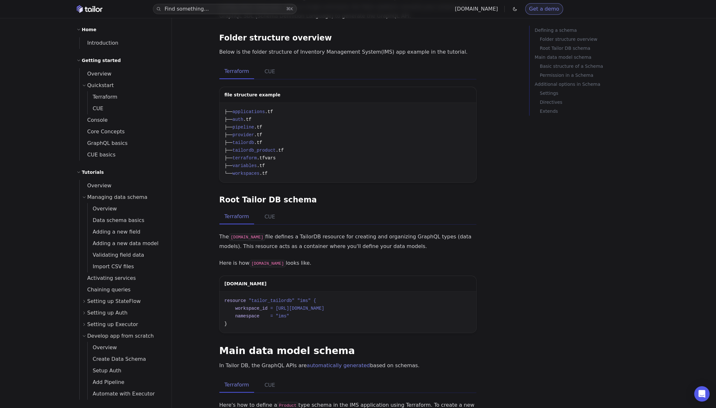
scroll to position [162, 0]
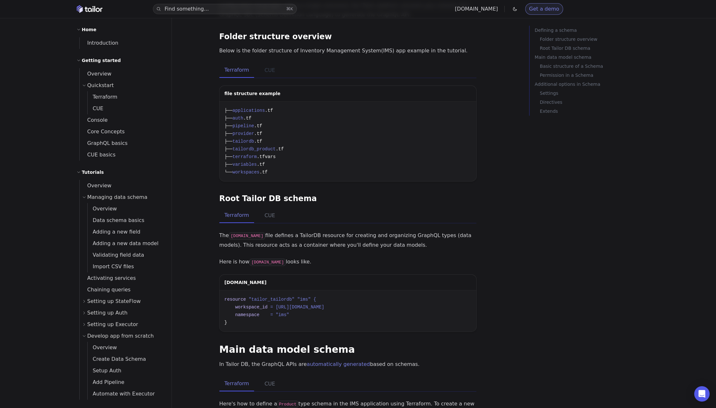
click at [269, 63] on button "CUE" at bounding box center [269, 70] width 21 height 15
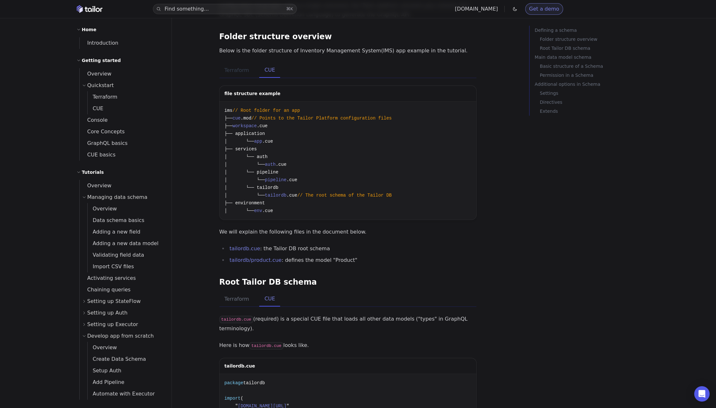
click at [243, 63] on button "Terraform" at bounding box center [236, 70] width 35 height 15
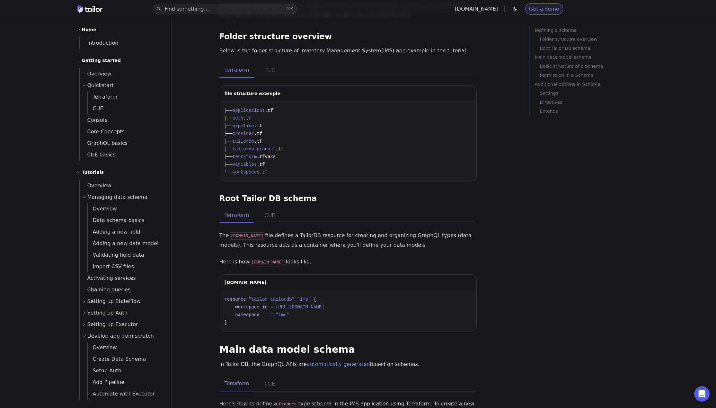
click at [269, 65] on button "CUE" at bounding box center [269, 70] width 21 height 15
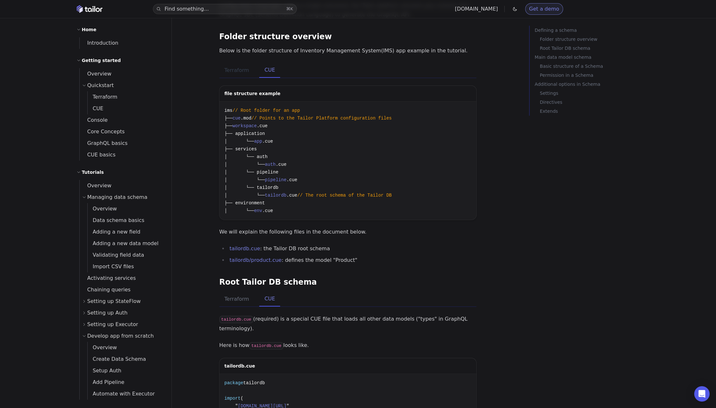
click at [233, 64] on button "Terraform" at bounding box center [236, 70] width 35 height 15
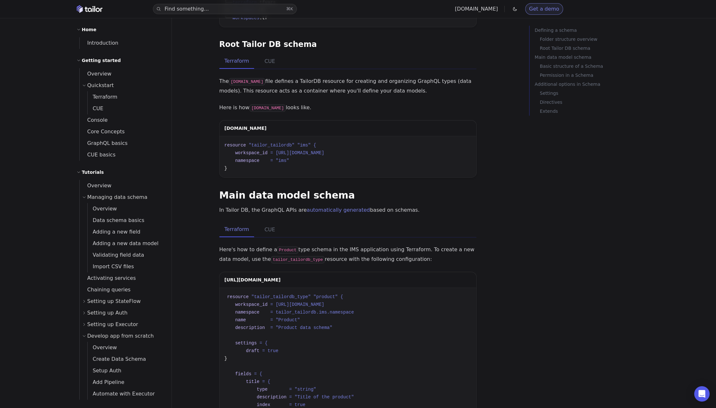
scroll to position [320, 0]
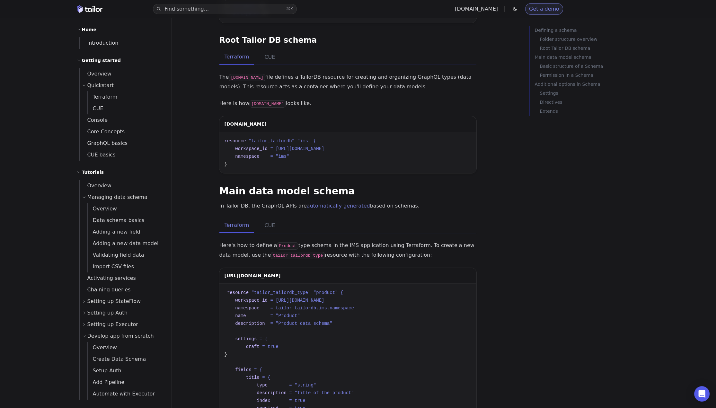
click at [188, 206] on div "Find something... ⌘ K tailor.tech Get a demo API Documentation Support Home Int…" at bounding box center [358, 317] width 578 height 1274
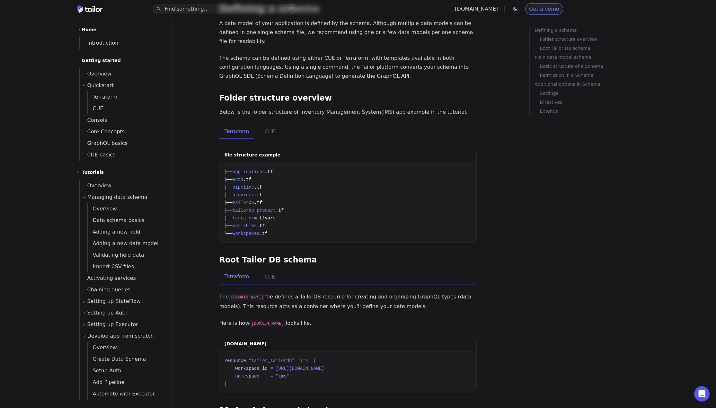
scroll to position [0, 0]
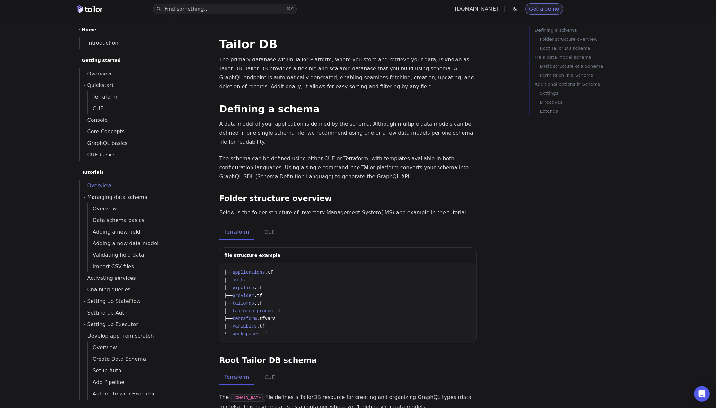
click at [100, 187] on span "Overview" at bounding box center [96, 185] width 32 height 6
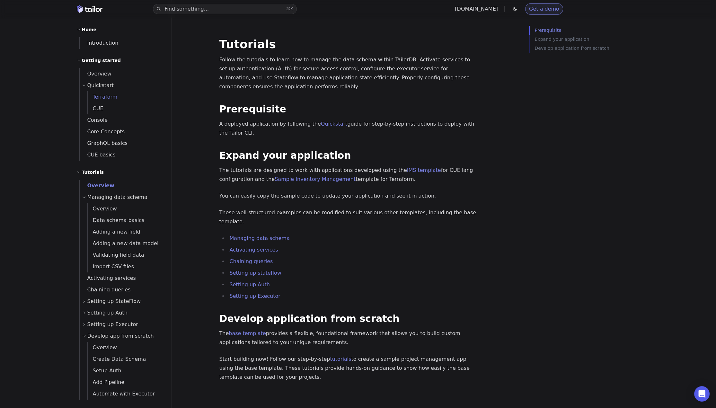
click at [112, 94] on span "Terraform" at bounding box center [103, 97] width 30 height 6
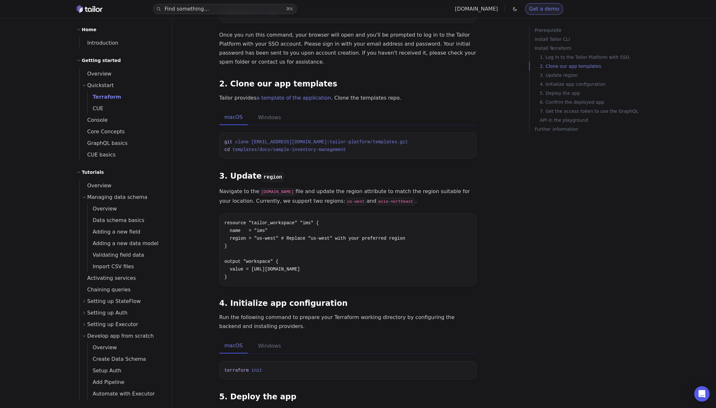
scroll to position [373, 0]
click at [98, 121] on span "Console" at bounding box center [94, 120] width 28 height 6
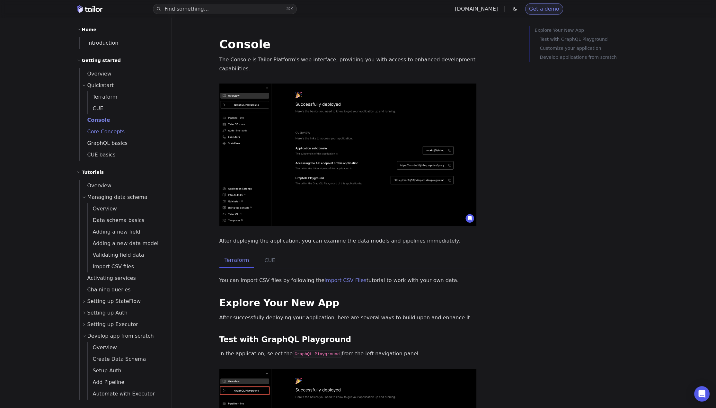
click at [104, 129] on span "Core Concepts" at bounding box center [102, 131] width 45 height 6
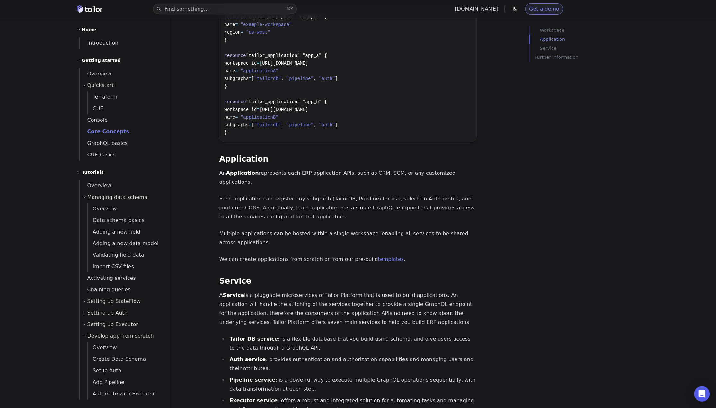
scroll to position [405, 0]
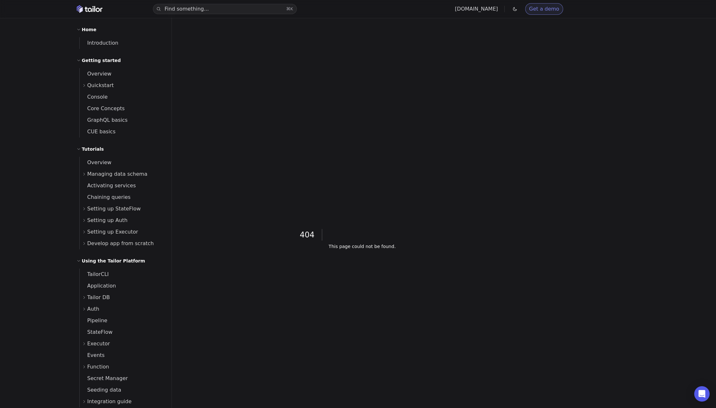
click at [523, 166] on div "Find something... ⌘ K tailor.tech Get a demo API Documentation Support Home Int…" at bounding box center [358, 253] width 578 height 506
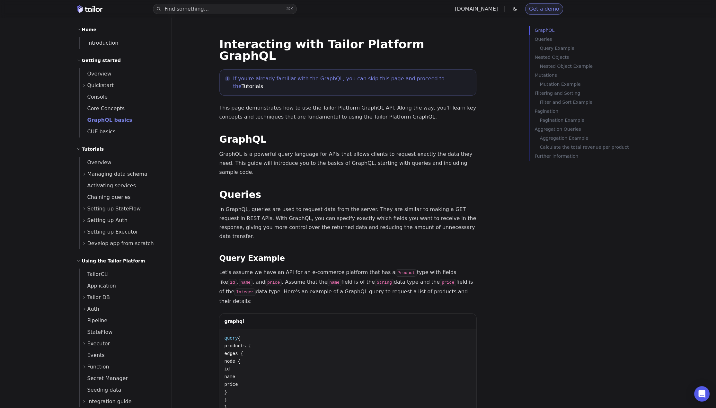
click at [324, 134] on h2 "GraphQL" at bounding box center [347, 139] width 257 height 10
click at [329, 150] on p "GraphQL is a powerful query language for APIs that allows clients to request ex…" at bounding box center [347, 163] width 257 height 27
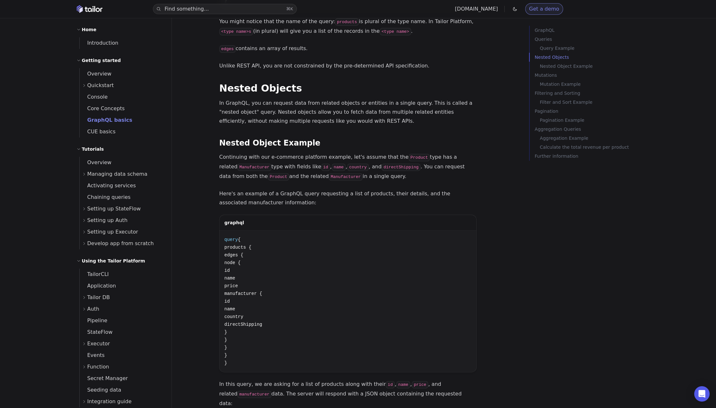
scroll to position [651, 0]
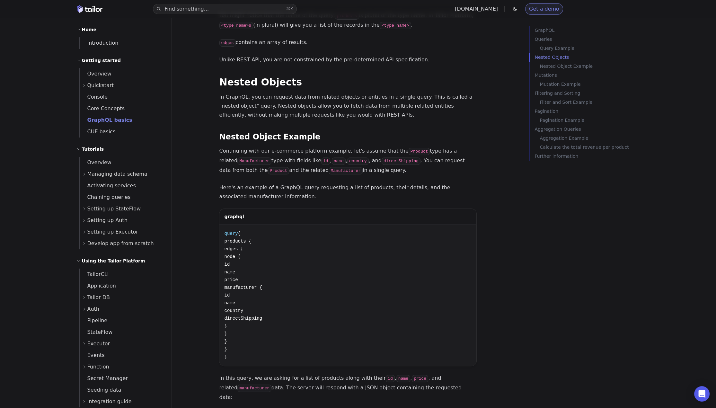
click at [324, 209] on div "graphql" at bounding box center [347, 217] width 257 height 16
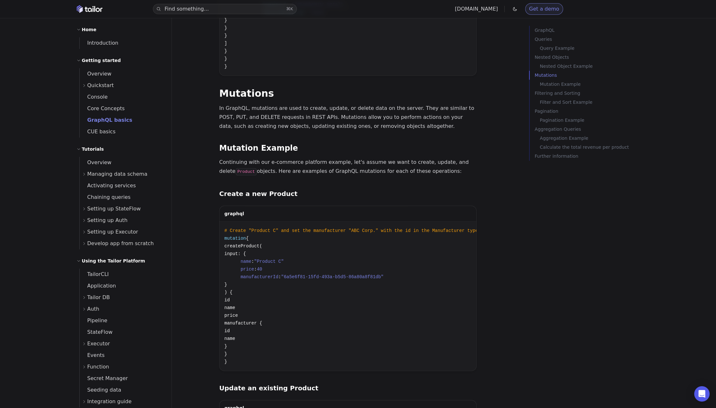
scroll to position [1276, 0]
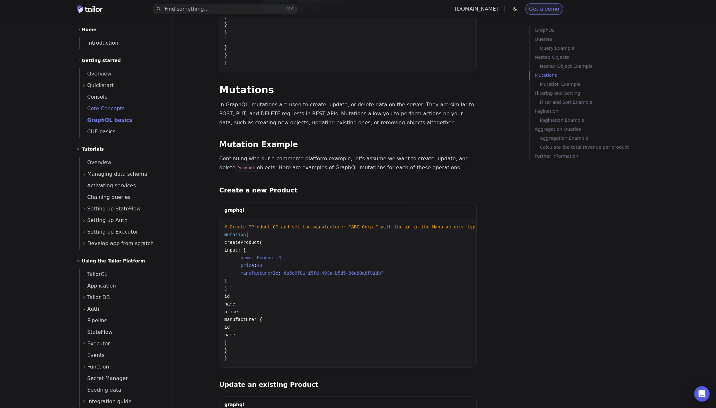
click at [101, 103] on link "Core Concepts" at bounding box center [122, 109] width 84 height 12
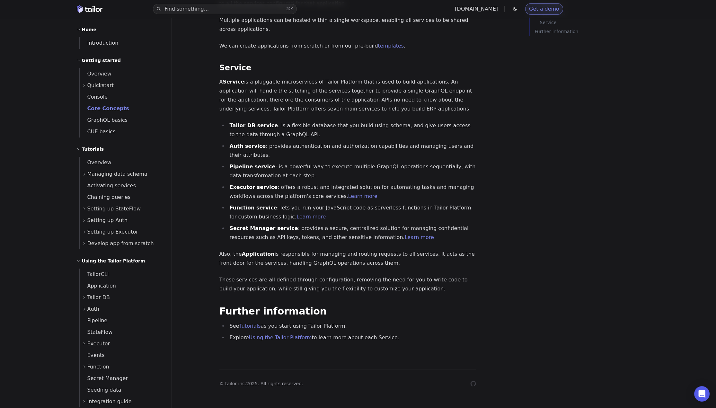
scroll to position [521, 0]
click at [105, 117] on span "GraphQL basics" at bounding box center [104, 120] width 48 height 6
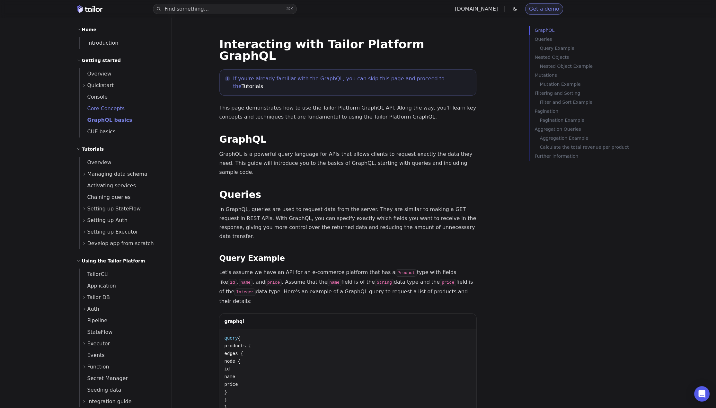
click at [105, 110] on span "Core Concepts" at bounding box center [102, 108] width 45 height 6
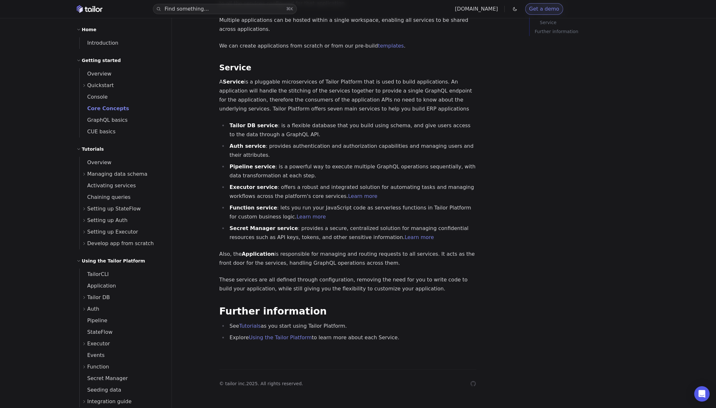
scroll to position [598, 0]
click at [109, 121] on span "GraphQL basics" at bounding box center [104, 120] width 48 height 6
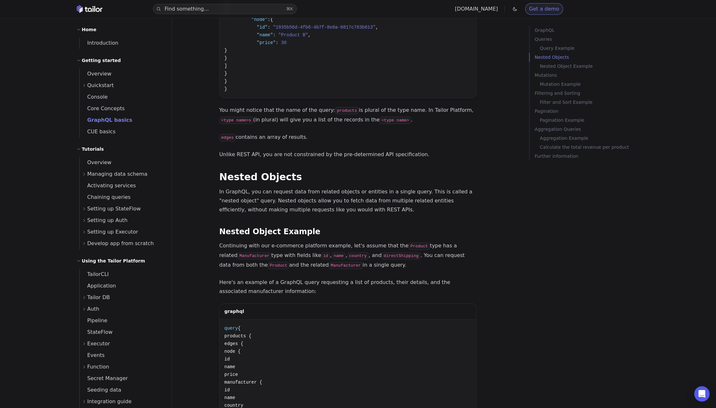
scroll to position [553, 0]
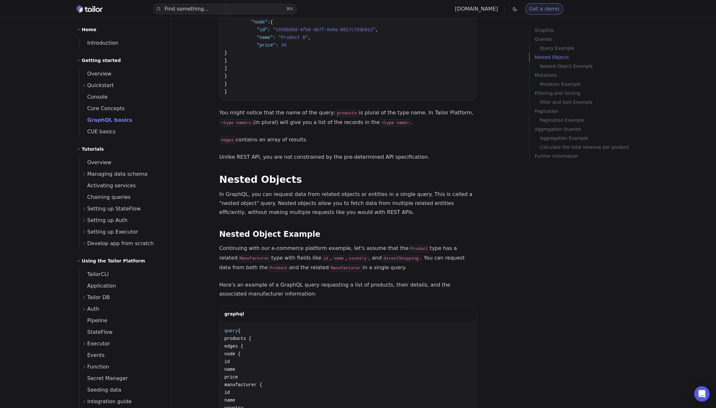
click at [258, 190] on p "In GraphQL, you can request data from related objects or entities in a single q…" at bounding box center [347, 203] width 257 height 27
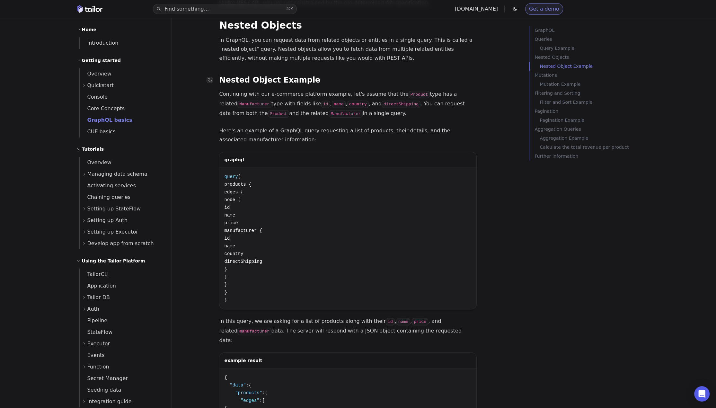
scroll to position [708, 0]
click at [460, 171] on button "Copy Copied!" at bounding box center [459, 176] width 24 height 10
click at [330, 151] on div "graphql" at bounding box center [347, 159] width 257 height 16
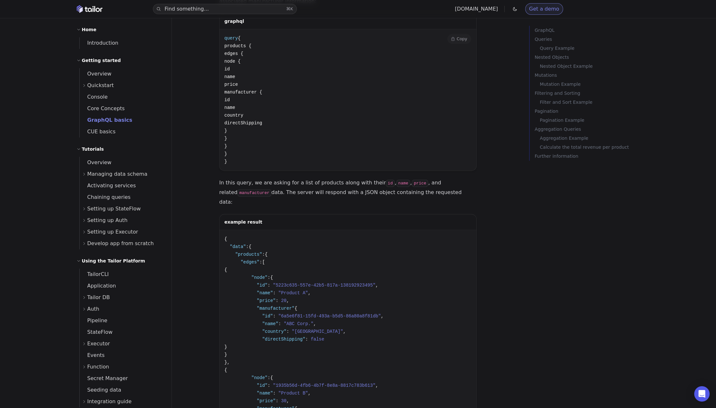
scroll to position [846, 0]
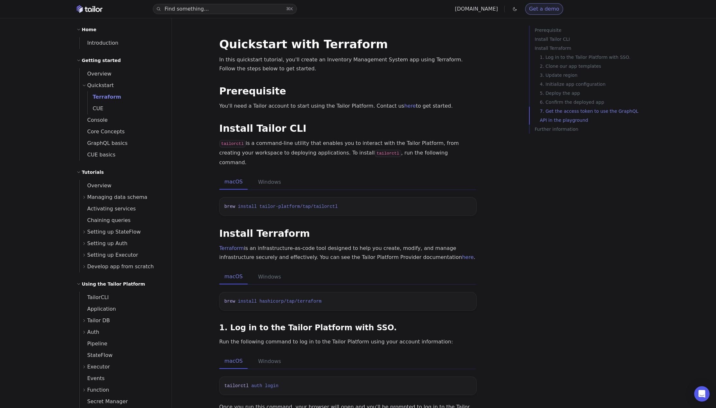
scroll to position [915, 0]
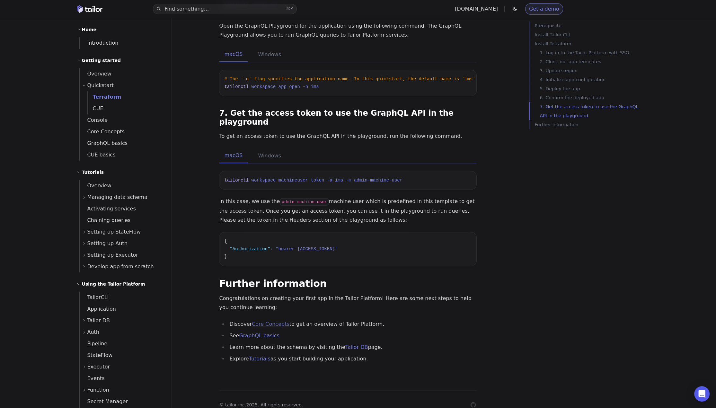
click at [277, 321] on link "Core Concepts" at bounding box center [271, 324] width 38 height 6
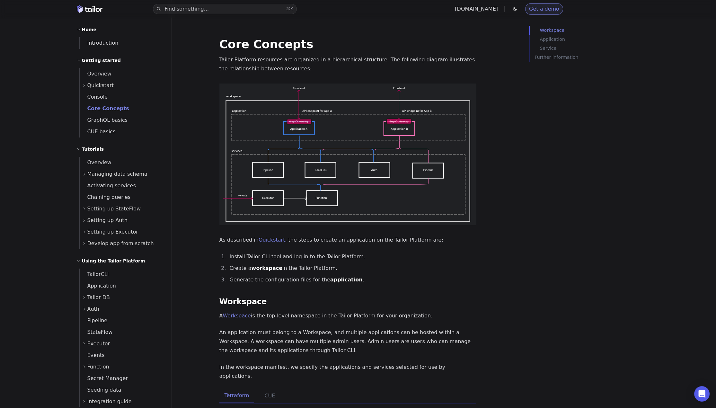
click at [549, 200] on div "Workspace Application Service Further information" at bounding box center [587, 230] width 116 height 408
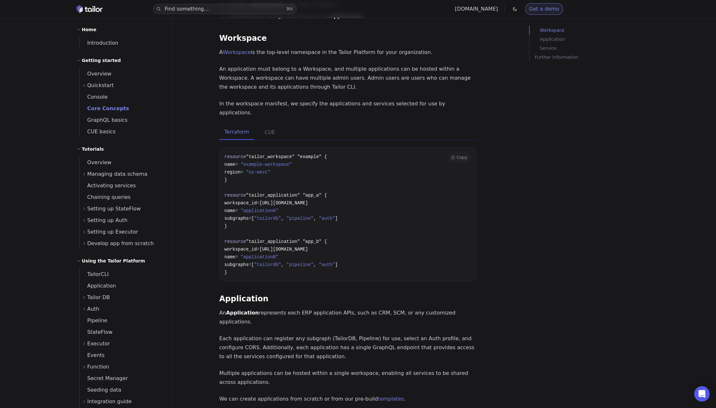
scroll to position [262, 0]
click at [261, 126] on button "CUE" at bounding box center [269, 133] width 21 height 15
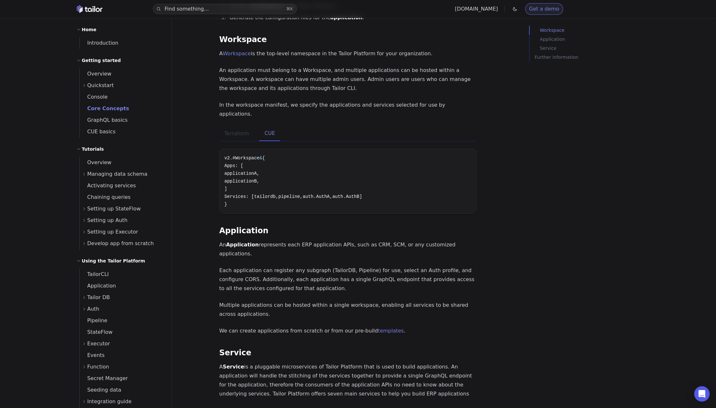
click at [237, 126] on button "Terraform" at bounding box center [236, 133] width 35 height 15
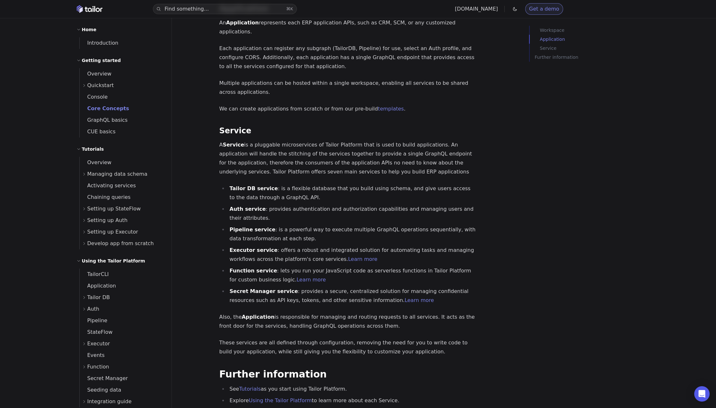
scroll to position [555, 0]
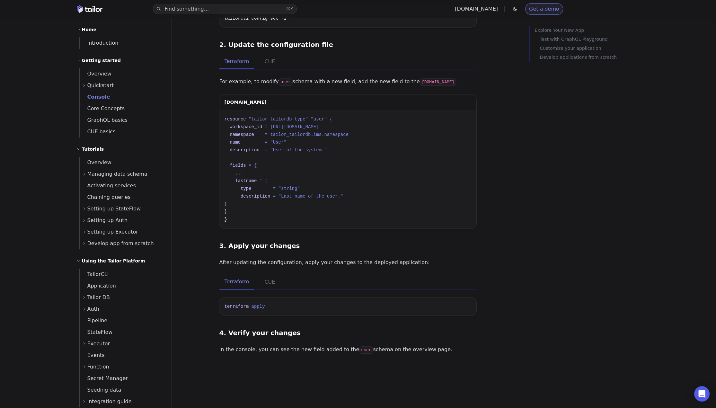
scroll to position [917, 0]
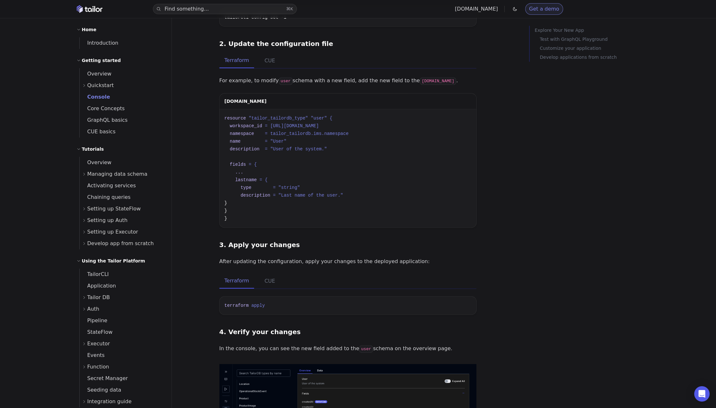
click at [355, 83] on p "For example, to modify user schema with a new field, add the new field to the […" at bounding box center [347, 81] width 257 height 10
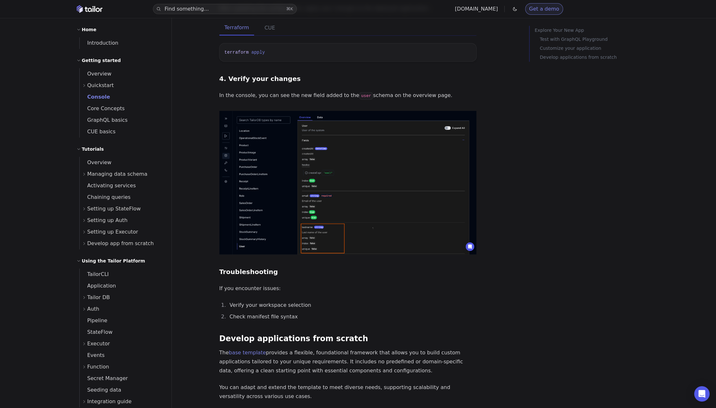
scroll to position [1245, 0]
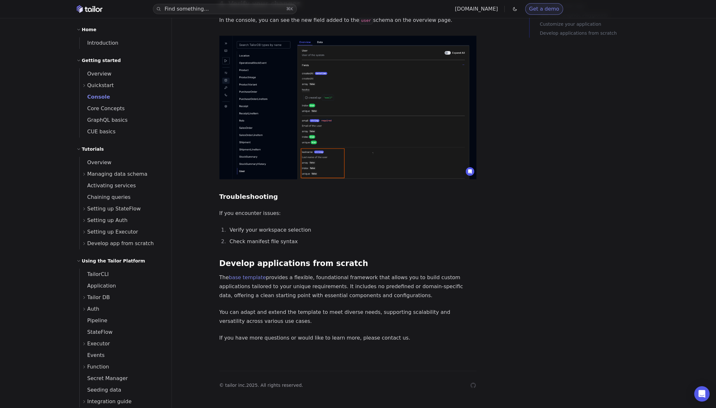
click at [247, 276] on link "base template" at bounding box center [247, 277] width 37 height 6
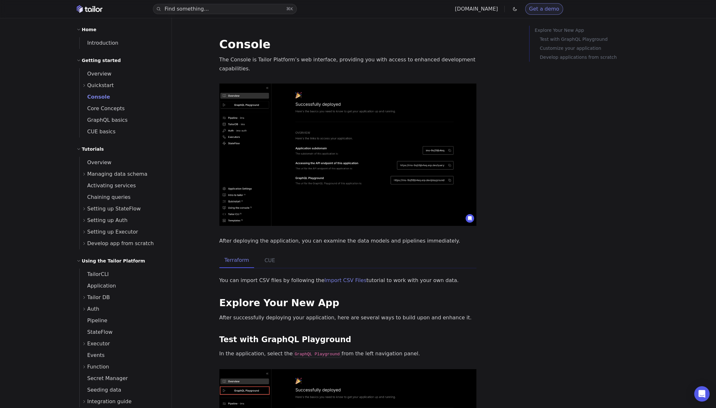
click at [419, 257] on div "Terraform CUE" at bounding box center [347, 260] width 257 height 15
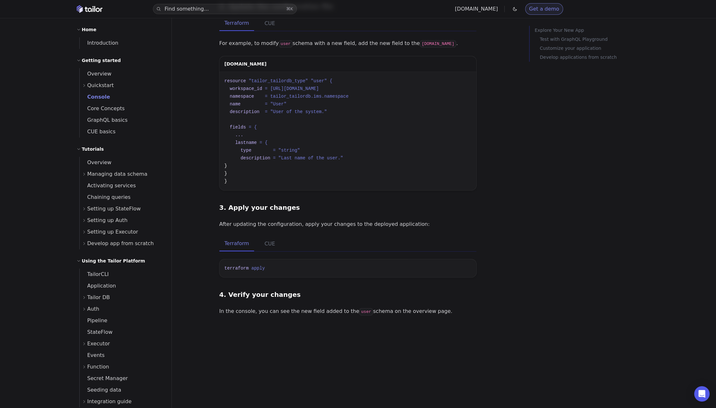
scroll to position [1245, 0]
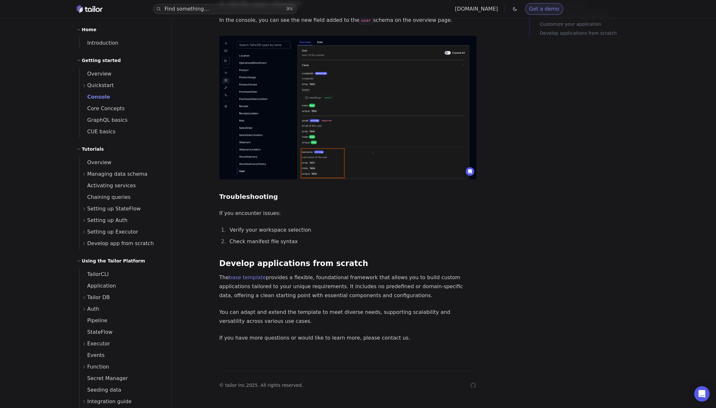
click at [381, 239] on li "Check manifest file syntax" at bounding box center [352, 241] width 249 height 9
click at [254, 277] on link "base template" at bounding box center [247, 277] width 37 height 6
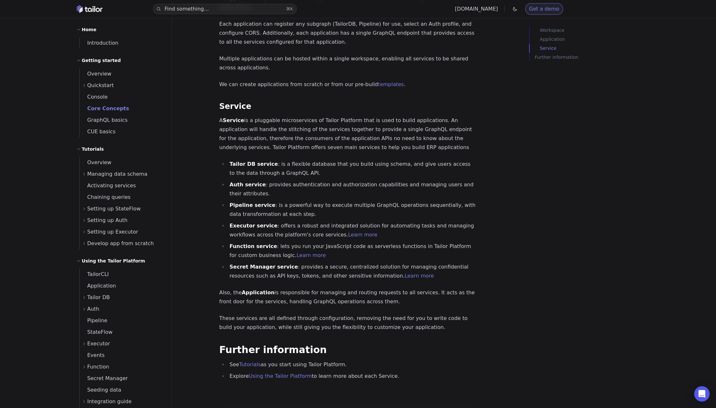
scroll to position [598, 0]
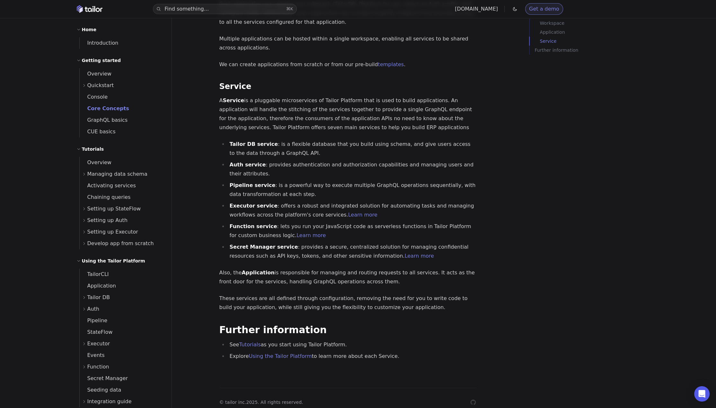
click at [372, 141] on ul "Tailor DB service : is a flexible database that you build using schema, and giv…" at bounding box center [347, 200] width 257 height 121
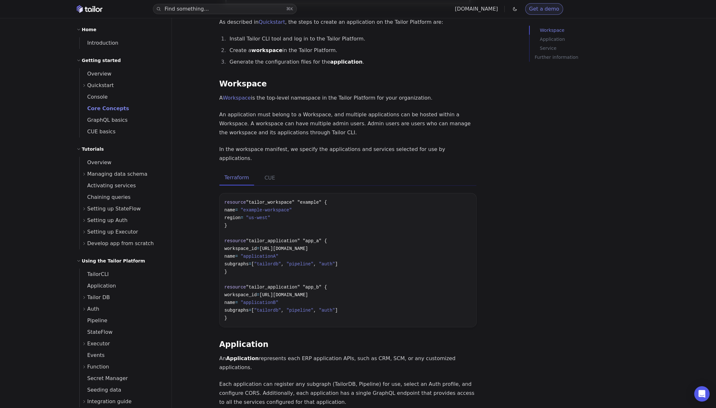
scroll to position [0, 0]
